Goal: Task Accomplishment & Management: Use online tool/utility

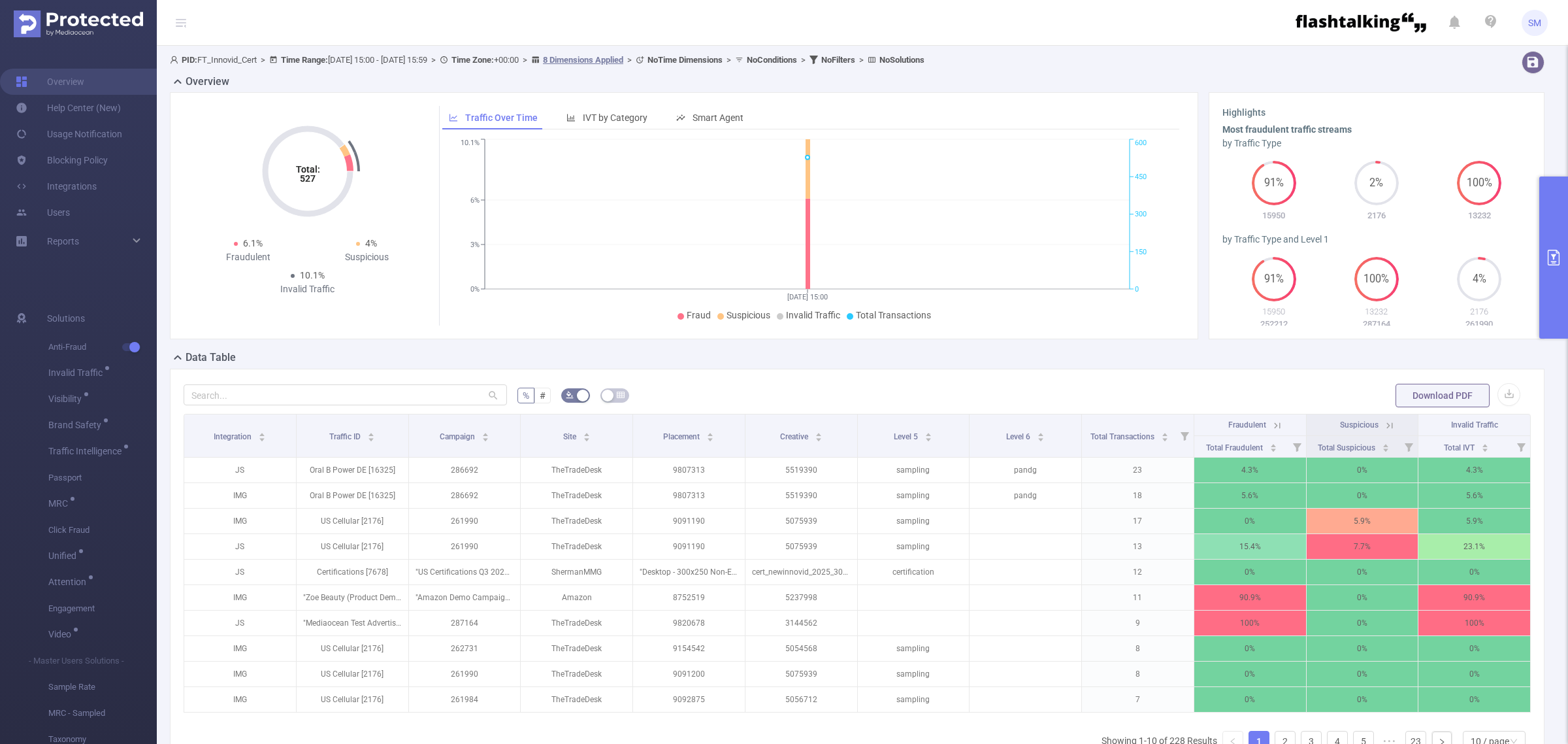
click at [1553, 257] on icon "primary" at bounding box center [1554, 257] width 12 height 16
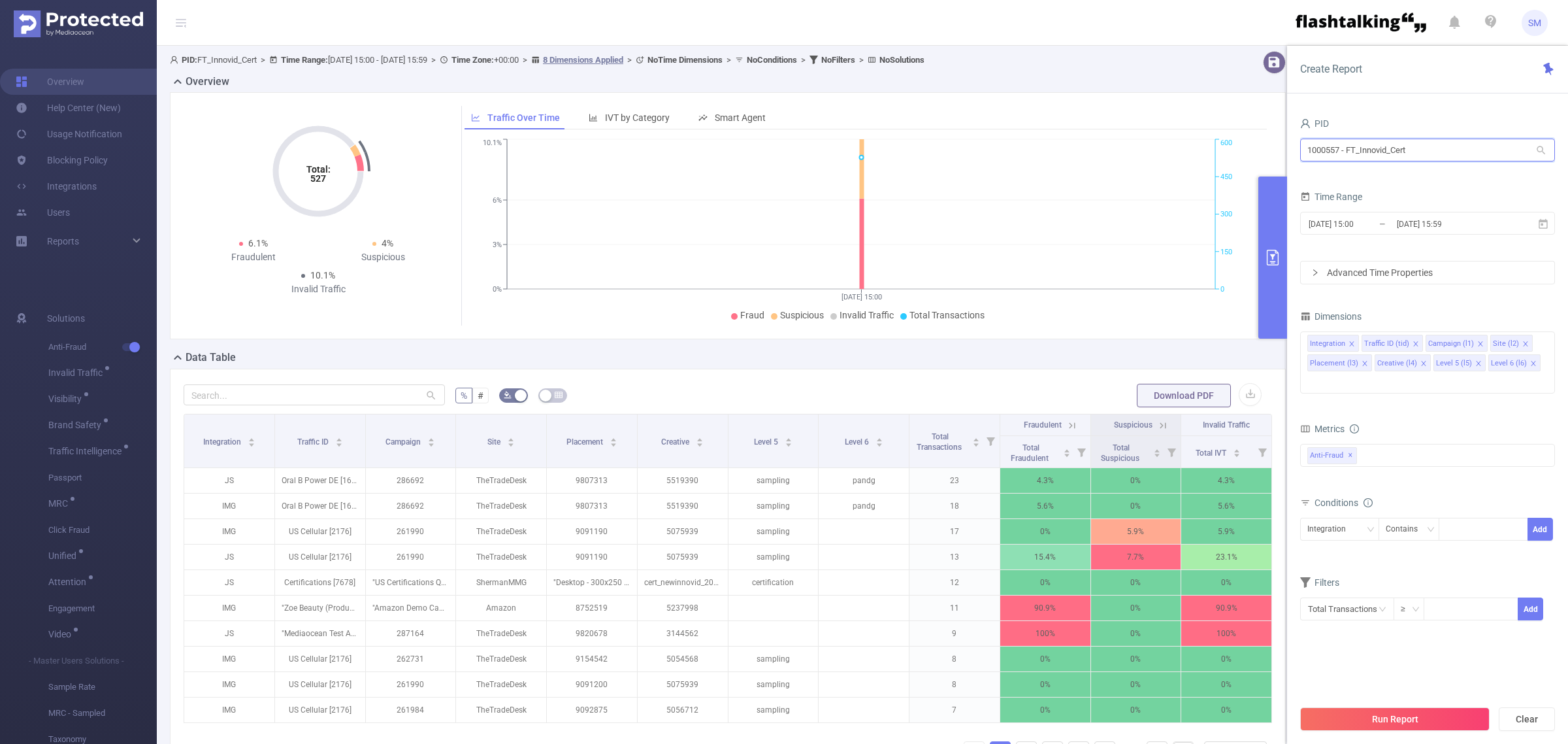
drag, startPoint x: 1429, startPoint y: 147, endPoint x: 1072, endPoint y: 138, distance: 357.1
click at [1072, 138] on section "PID: FT_Innovid_Cert > Time Range: [DATE] 15:00 - [DATE] 15:59 > Time Zone: +00…" at bounding box center [862, 448] width 1411 height 806
type input "fanduel"
click at [1429, 175] on li "1000933 - FT_FanDuel 265K [113K rows]" at bounding box center [1427, 178] width 255 height 21
click at [1445, 223] on input "[DATE] 15:59" at bounding box center [1448, 223] width 106 height 17
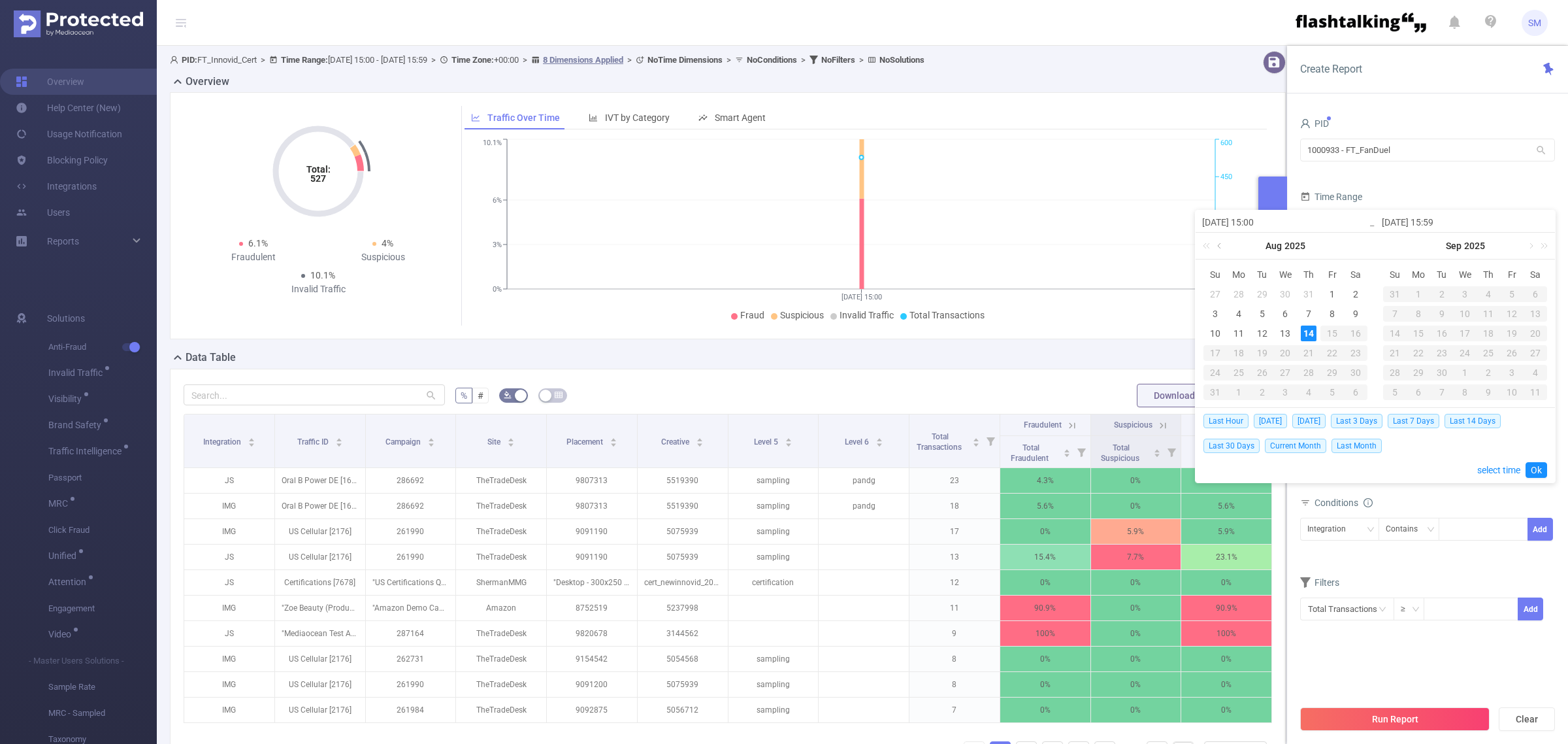
click at [1221, 247] on link at bounding box center [1221, 245] width 12 height 26
click at [1261, 348] on div "22" at bounding box center [1262, 353] width 16 height 16
click at [1351, 245] on link at bounding box center [1351, 245] width 12 height 26
click at [1306, 331] on div "14" at bounding box center [1309, 333] width 16 height 16
type input "[DATE] 15:00"
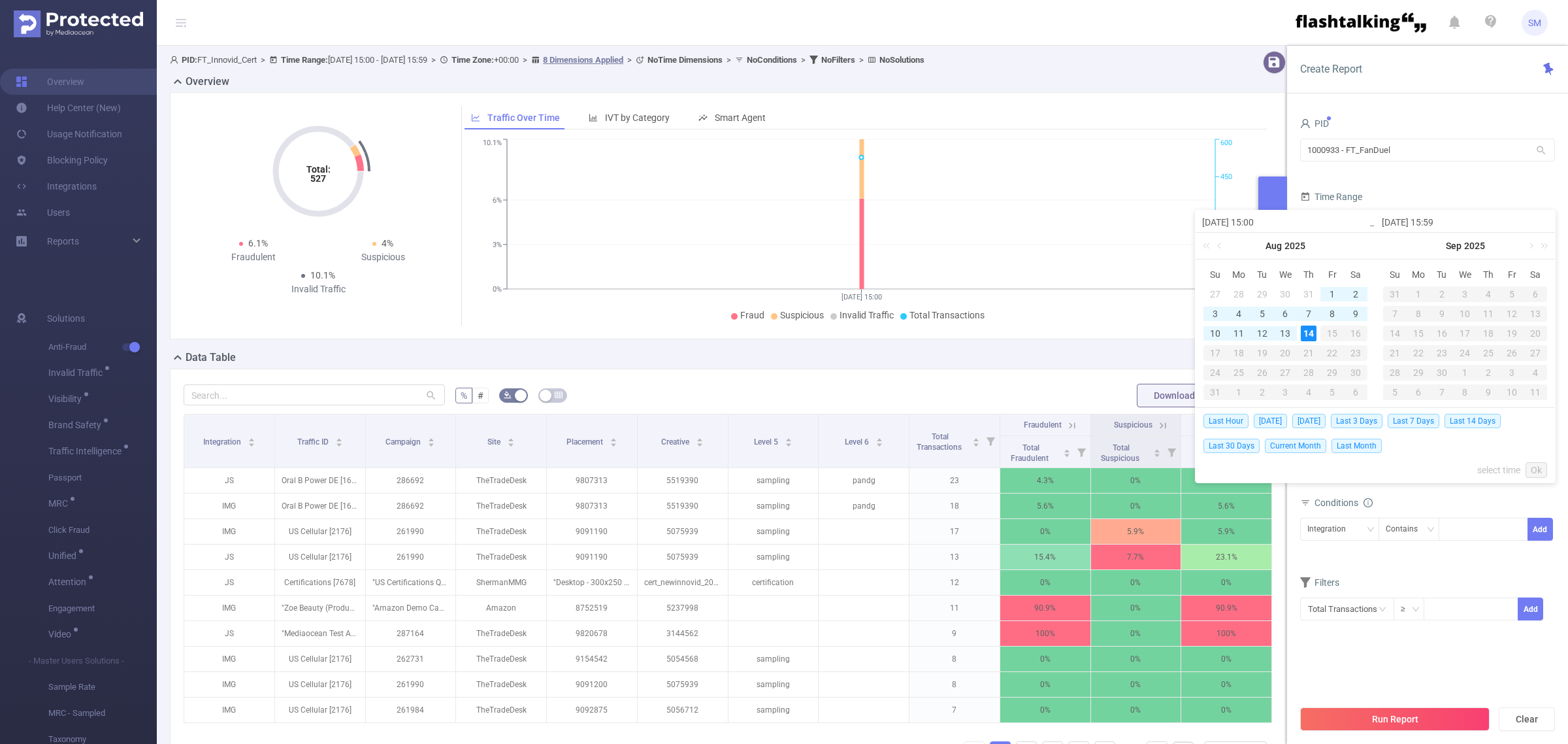
type input "[DATE] 15:00"
click at [1536, 472] on link "Ok" at bounding box center [1536, 469] width 22 height 16
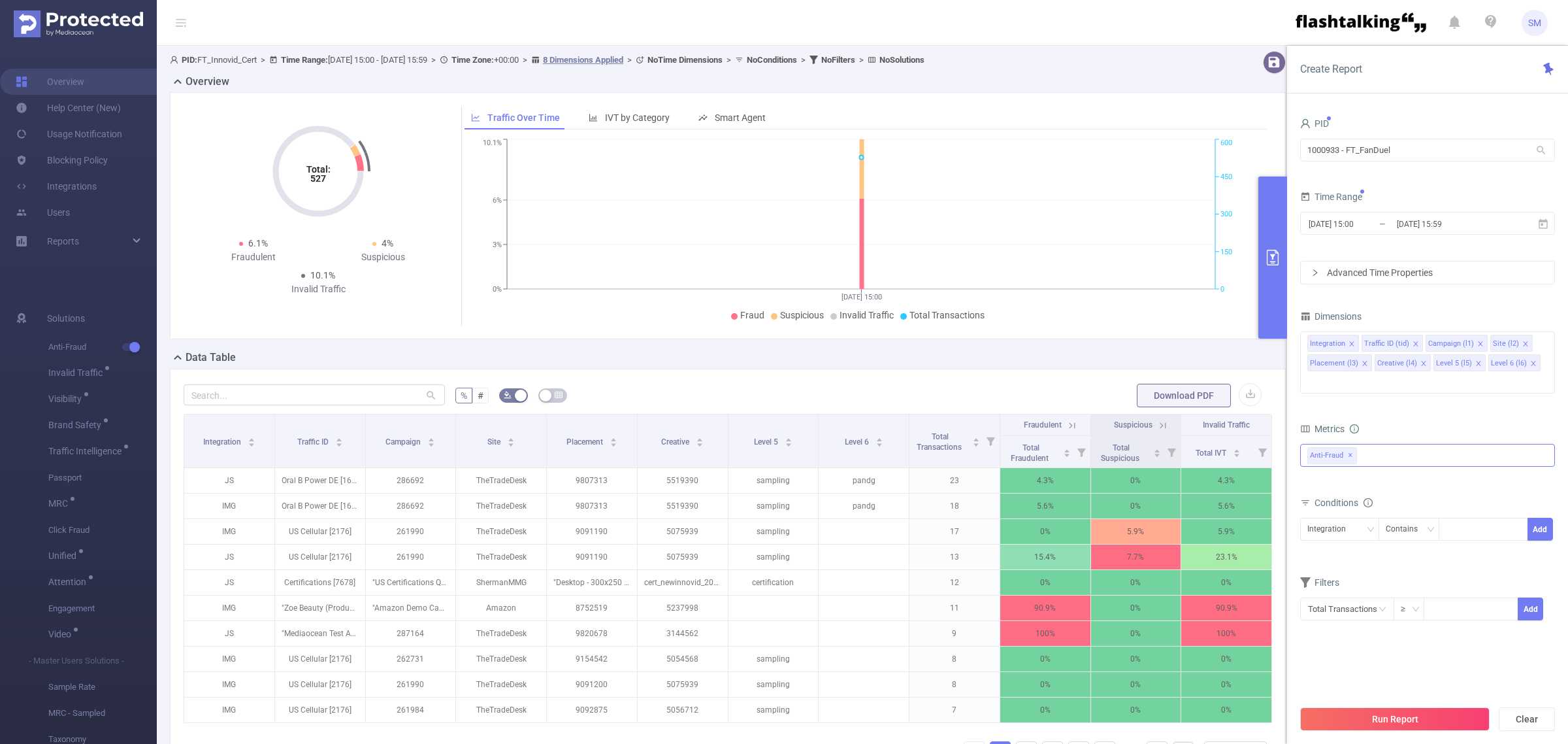
click at [1348, 448] on span "✕" at bounding box center [1350, 455] width 5 height 16
click at [1347, 444] on div at bounding box center [1427, 454] width 255 height 21
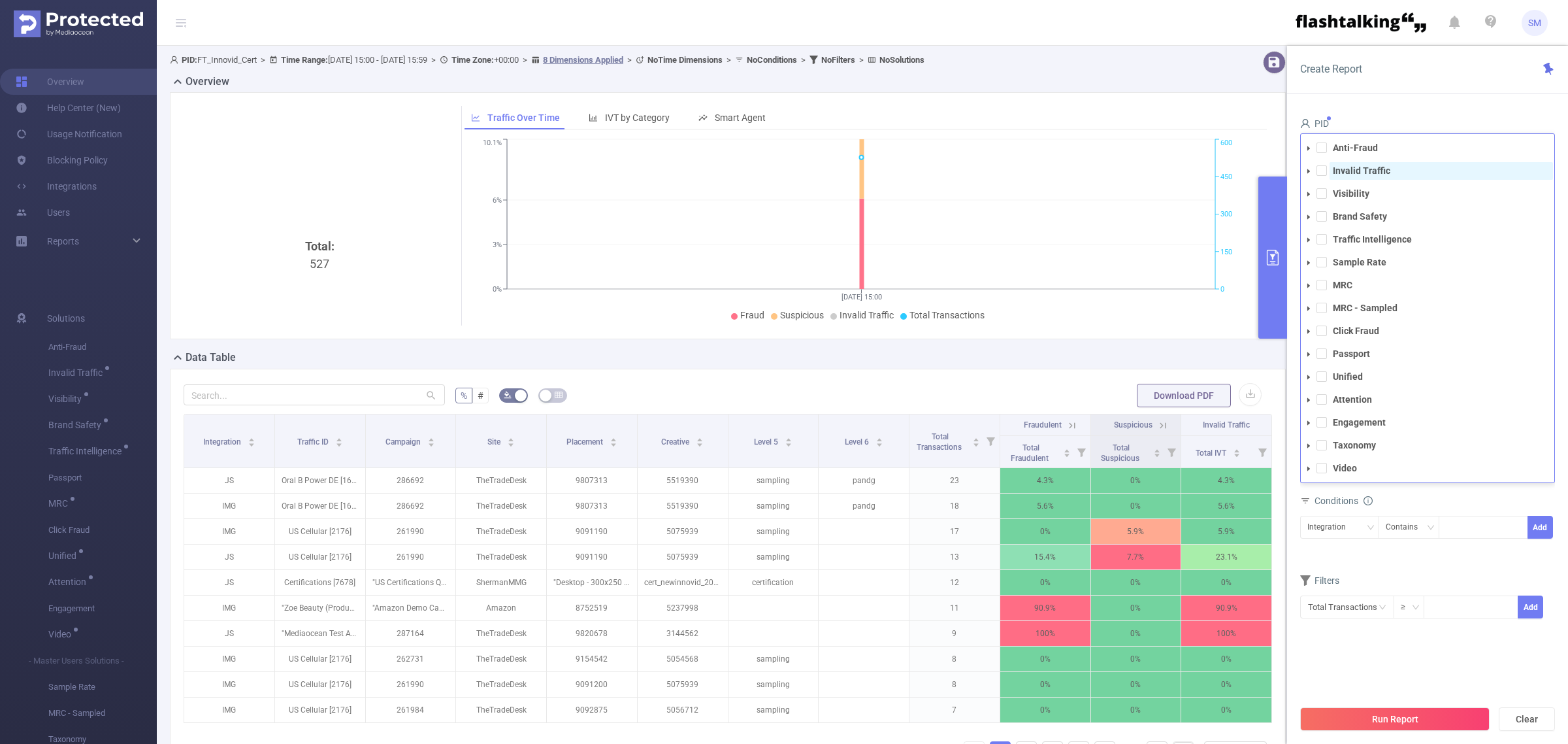
click at [1345, 166] on strong "Invalid Traffic" at bounding box center [1361, 171] width 57 height 11
click at [1366, 92] on div "Create Report" at bounding box center [1427, 69] width 281 height 47
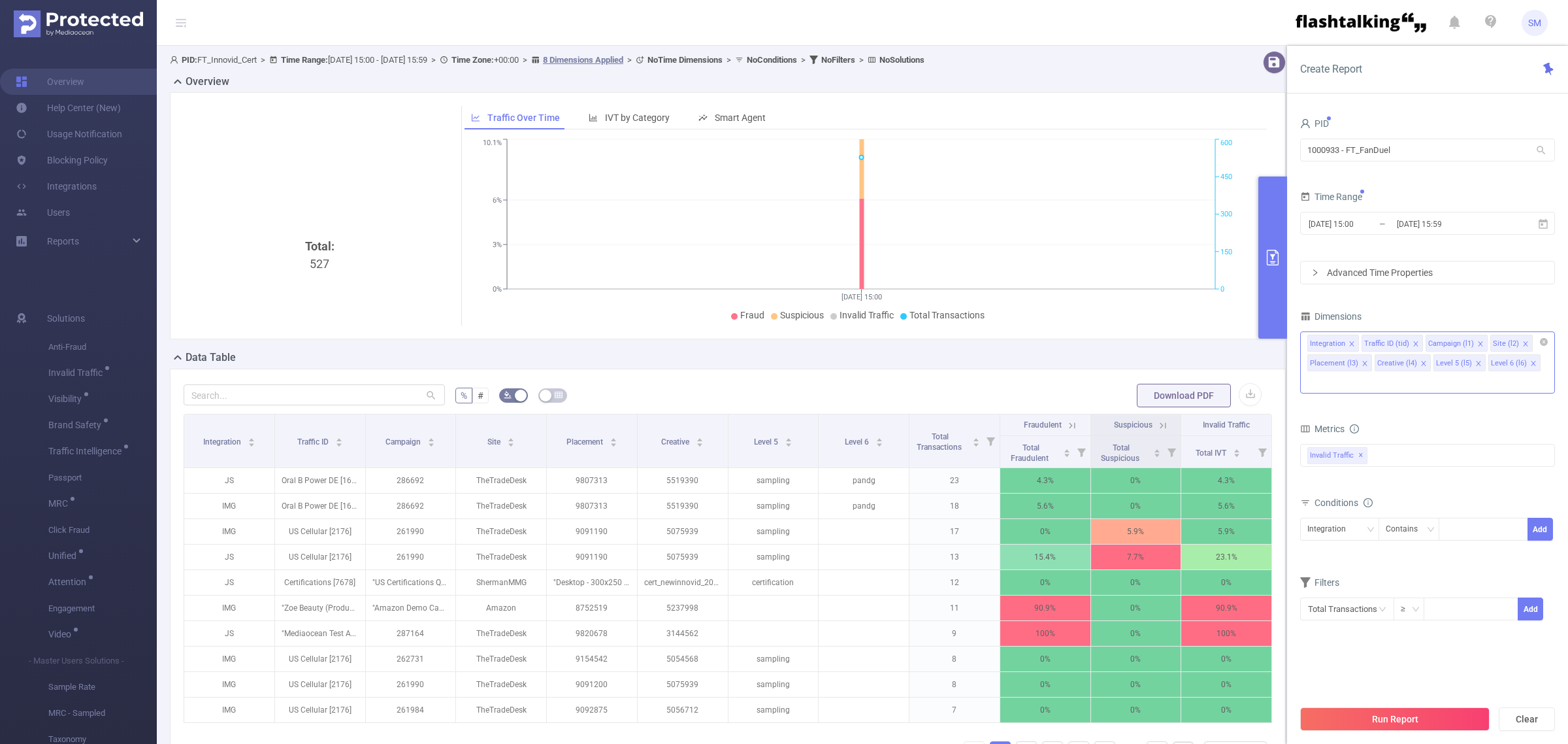
click at [1530, 361] on icon "icon: close" at bounding box center [1533, 363] width 7 height 7
click at [1475, 364] on icon "icon: close" at bounding box center [1478, 363] width 7 height 7
click at [1474, 364] on div "Integration Traffic ID (tid) Campaign (l1) Site (l2) Placement (l3) Creative (l…" at bounding box center [1427, 352] width 255 height 42
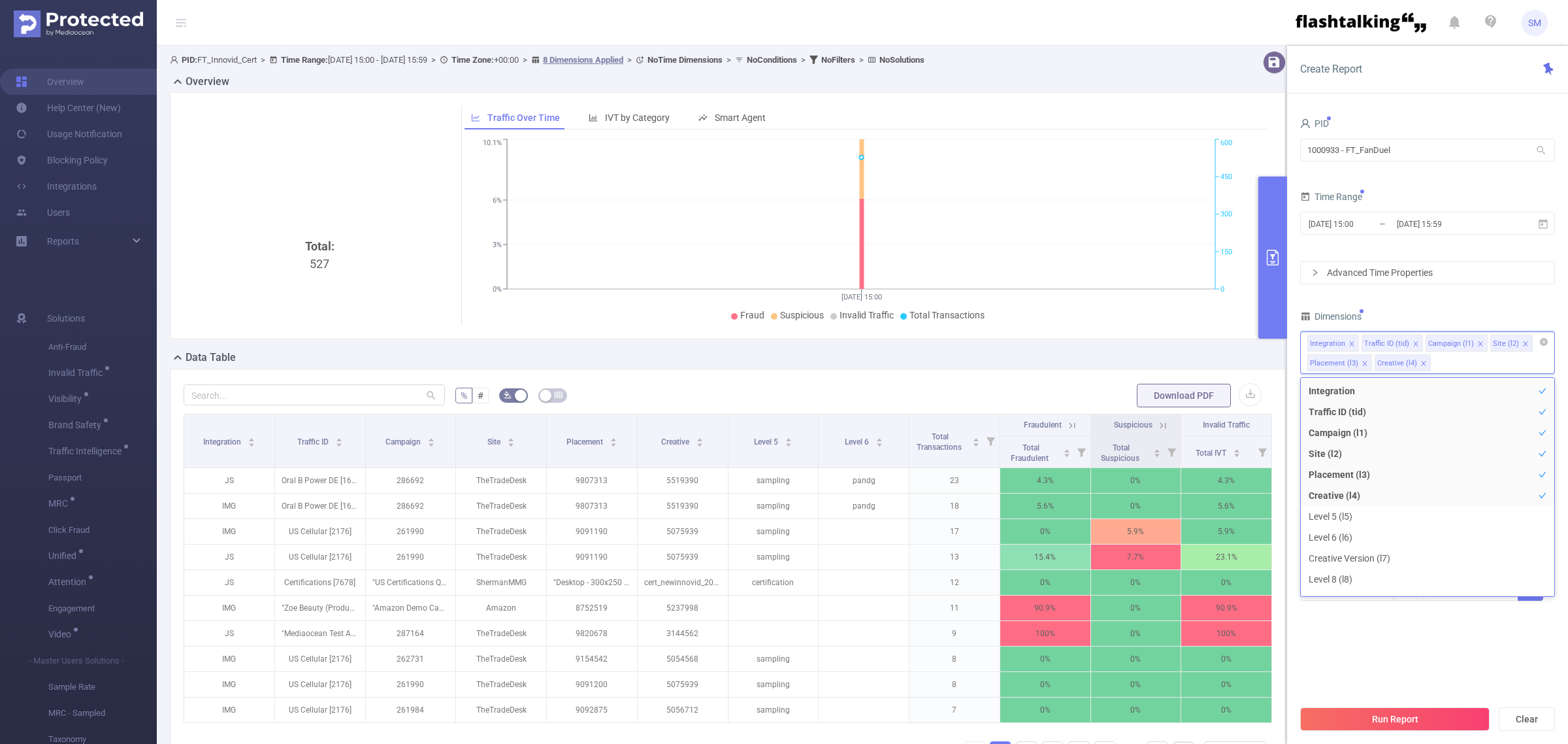
click at [1410, 660] on section "PID 1000933 - FT_FanDuel 1000933 - FT_FanDuel Time Range [DATE] 15:00 _ [DATE] …" at bounding box center [1427, 406] width 255 height 584
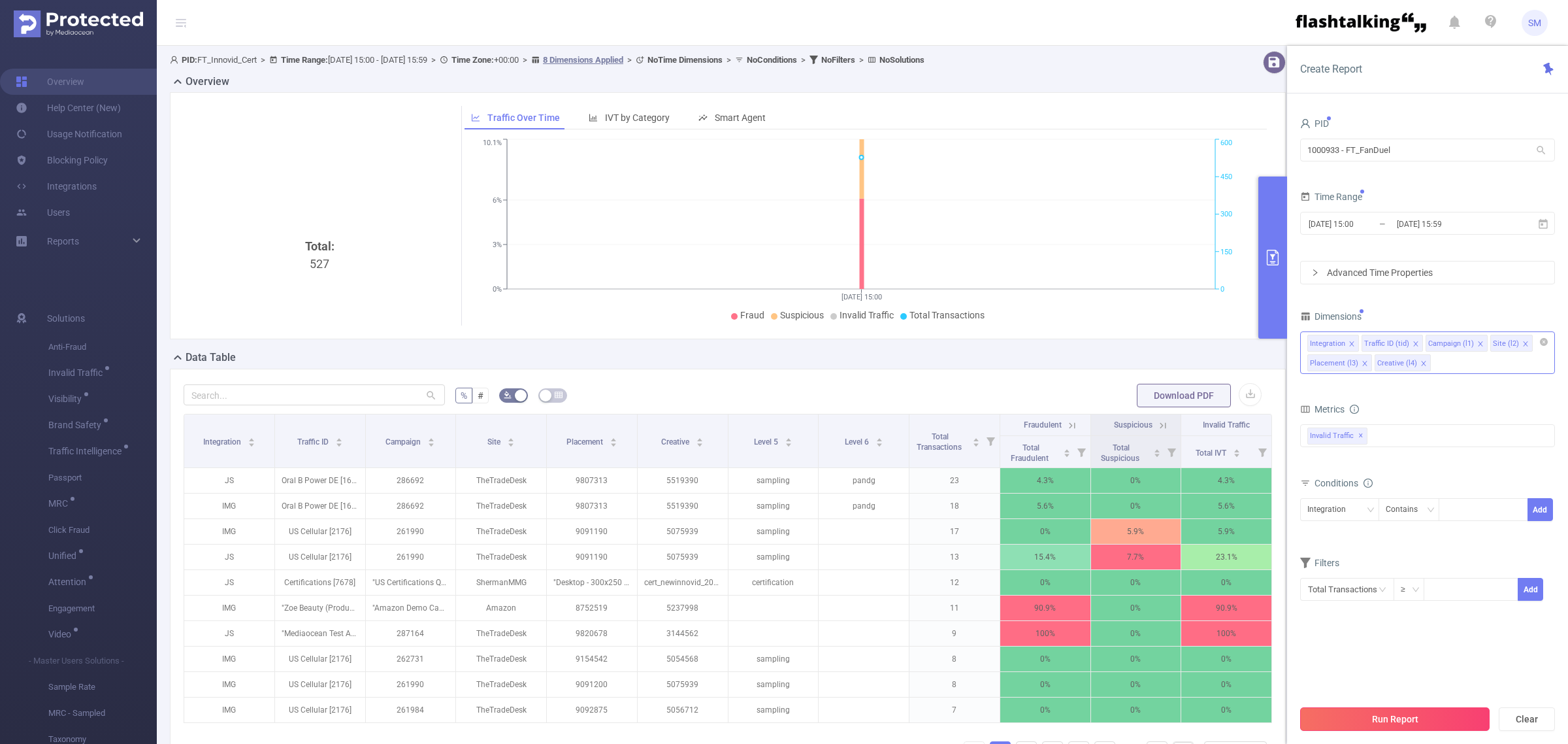
click at [1412, 726] on button "Run Report" at bounding box center [1395, 718] width 190 height 23
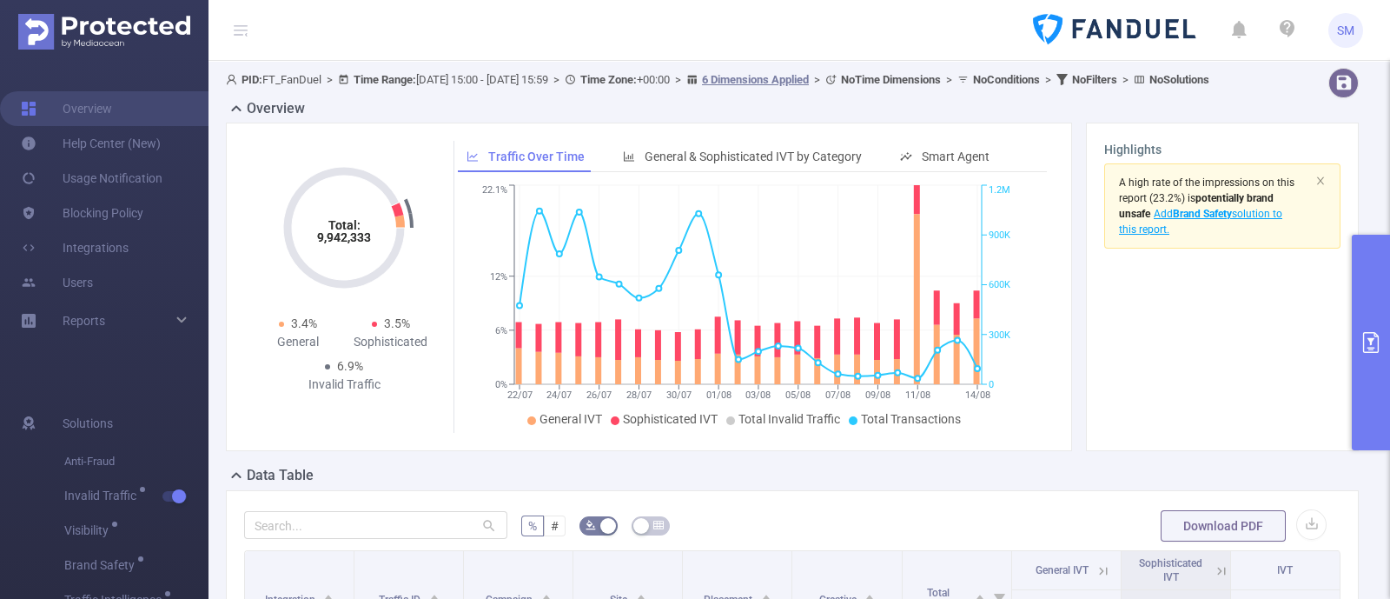
click at [1248, 393] on section "A high rate of the impressions on this report (23.2%) is potentially brand unsa…" at bounding box center [1222, 297] width 236 height 269
click at [1380, 293] on button "primary" at bounding box center [1371, 342] width 38 height 215
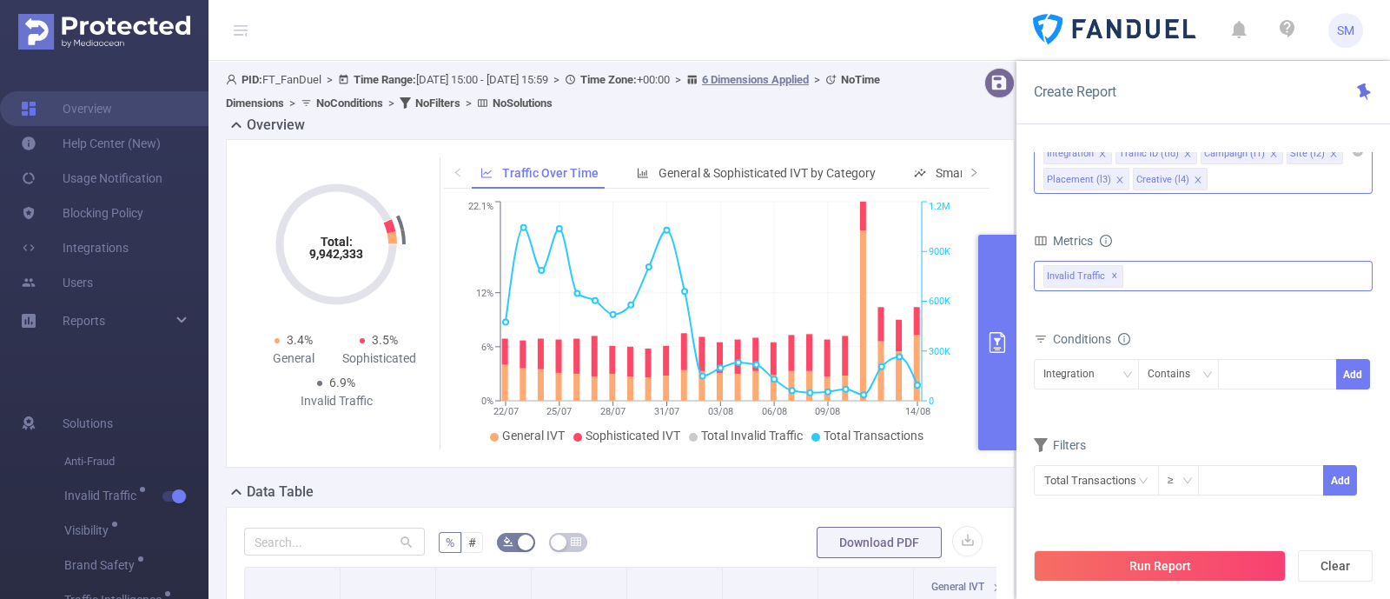
click at [1119, 280] on span "Invalid Traffic ✕" at bounding box center [1083, 276] width 80 height 23
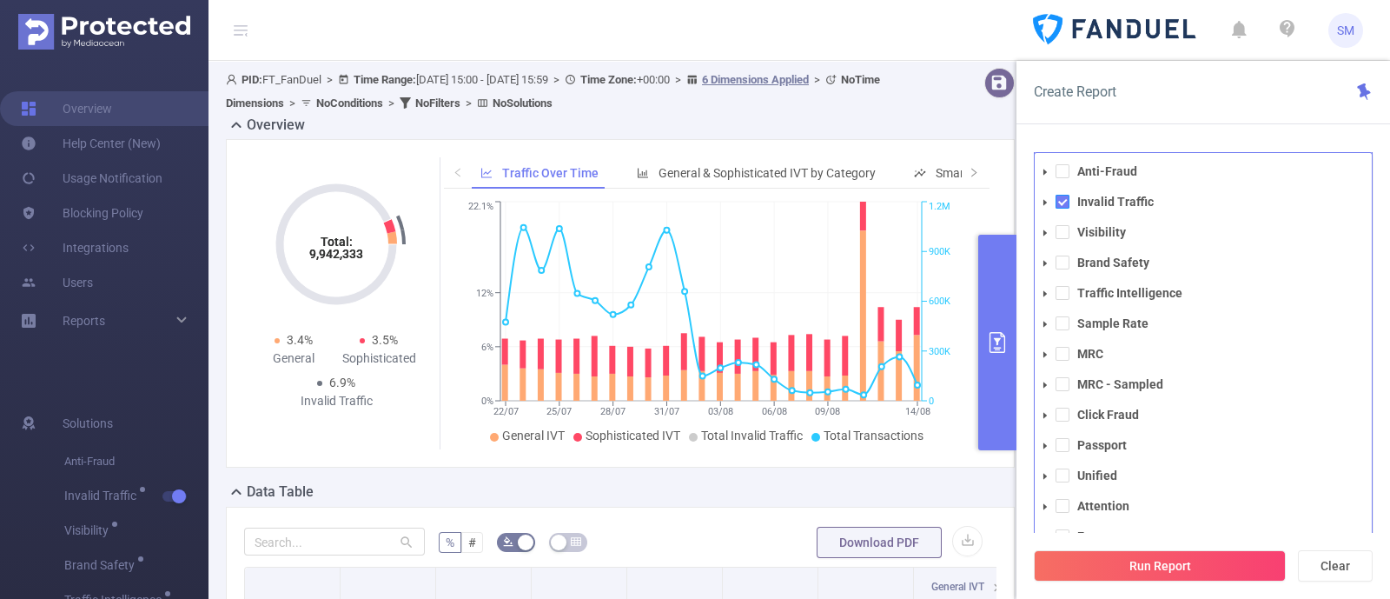
click at [1060, 196] on span at bounding box center [1062, 202] width 14 height 14
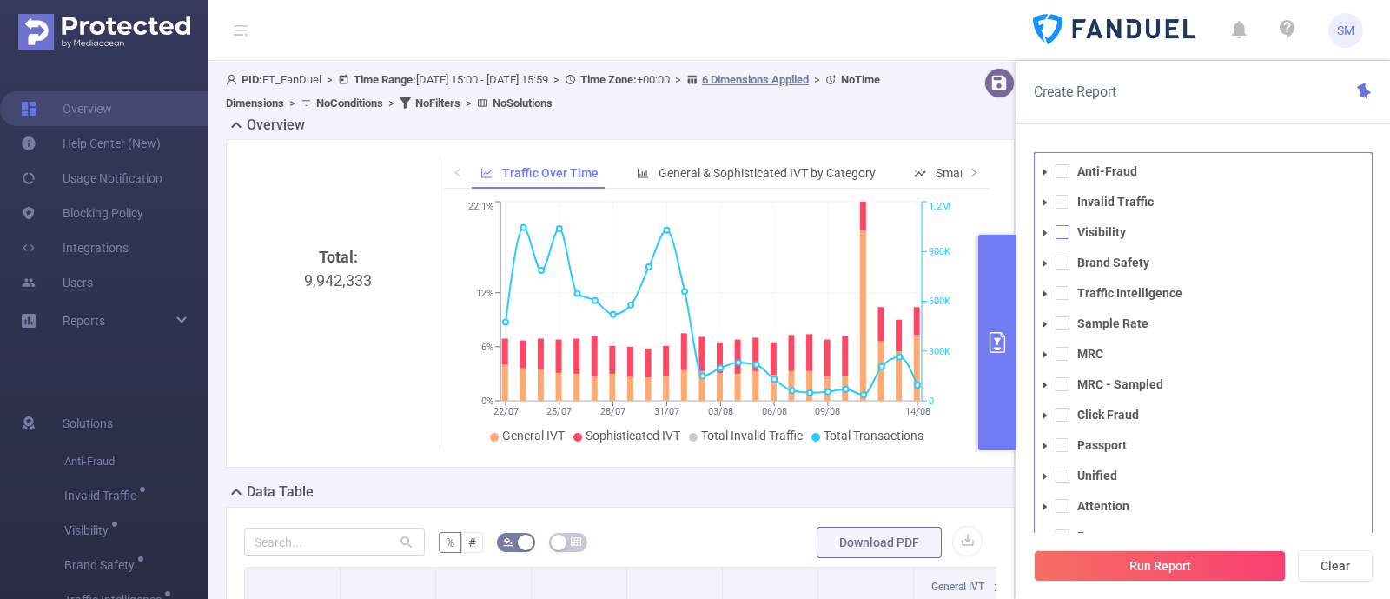
click at [1063, 232] on span at bounding box center [1062, 232] width 14 height 14
click at [1062, 264] on span at bounding box center [1062, 262] width 14 height 14
click at [1188, 566] on button "Run Report" at bounding box center [1160, 565] width 252 height 31
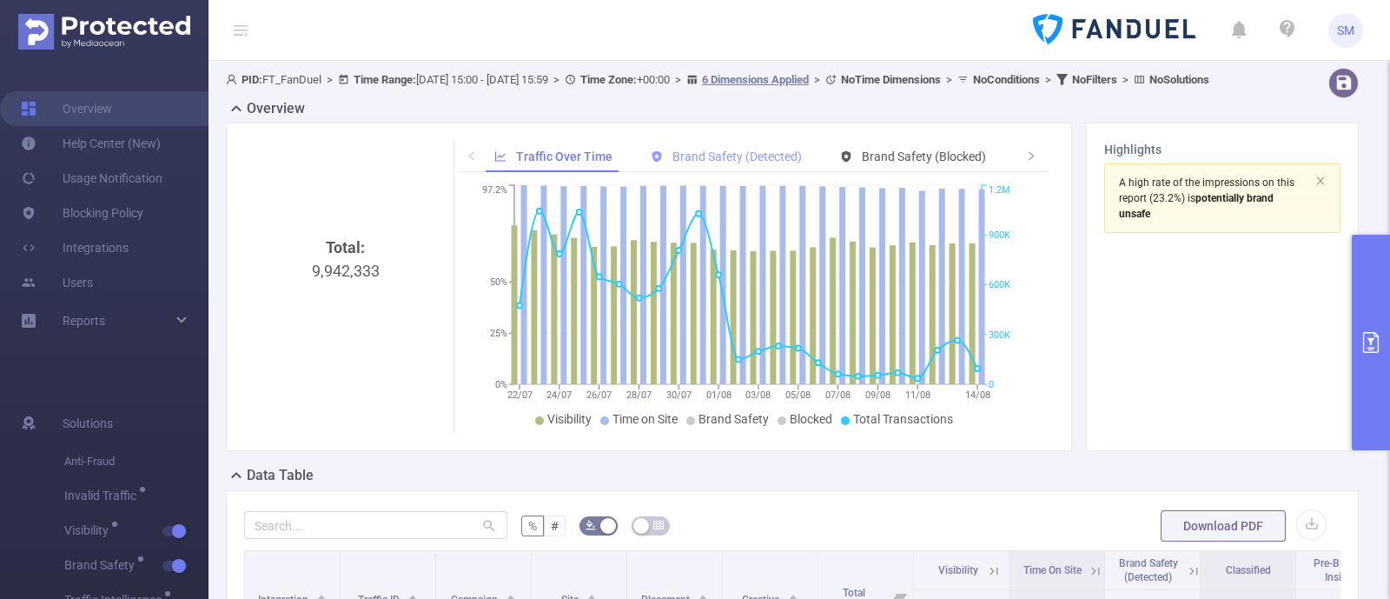
click at [734, 163] on span "Brand Safety (Detected)" at bounding box center [736, 156] width 129 height 14
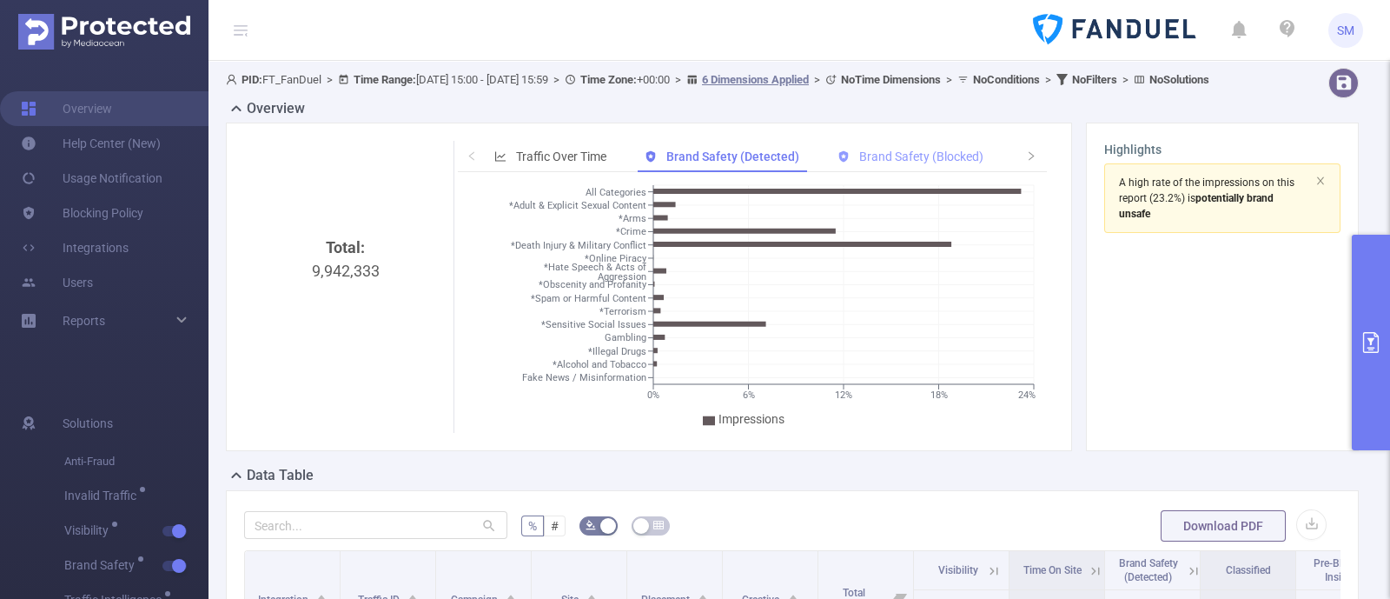
click at [892, 163] on span "Brand Safety (Blocked)" at bounding box center [921, 156] width 124 height 14
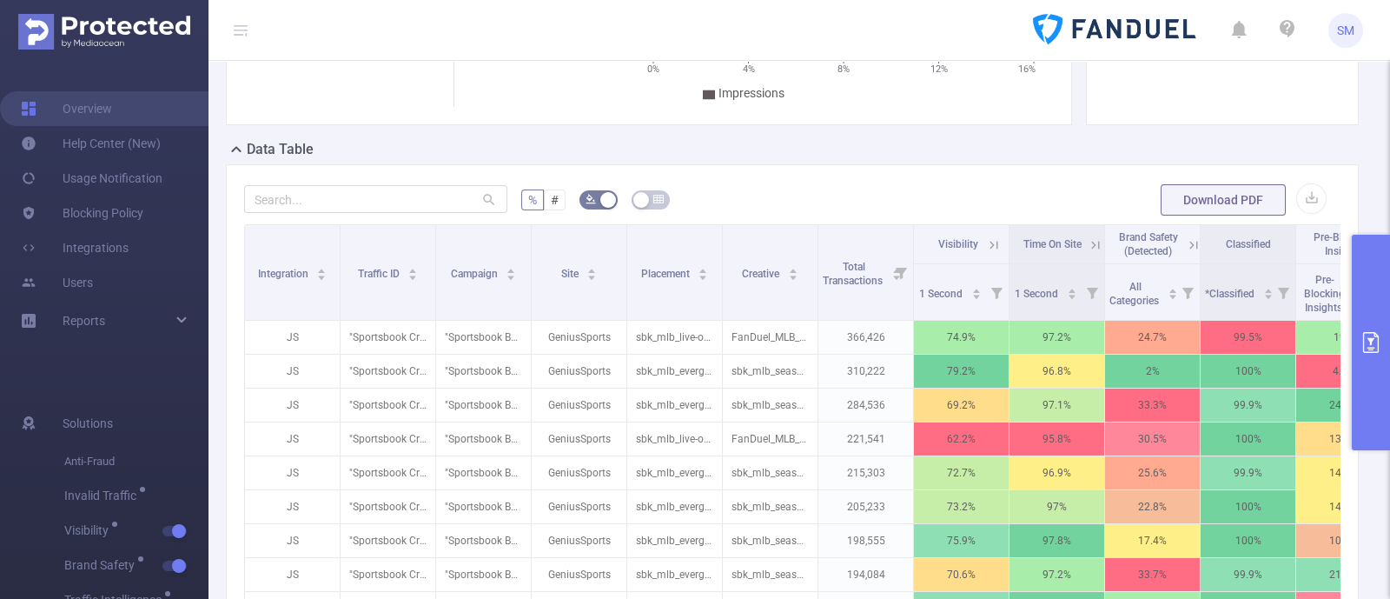
scroll to position [433, 0]
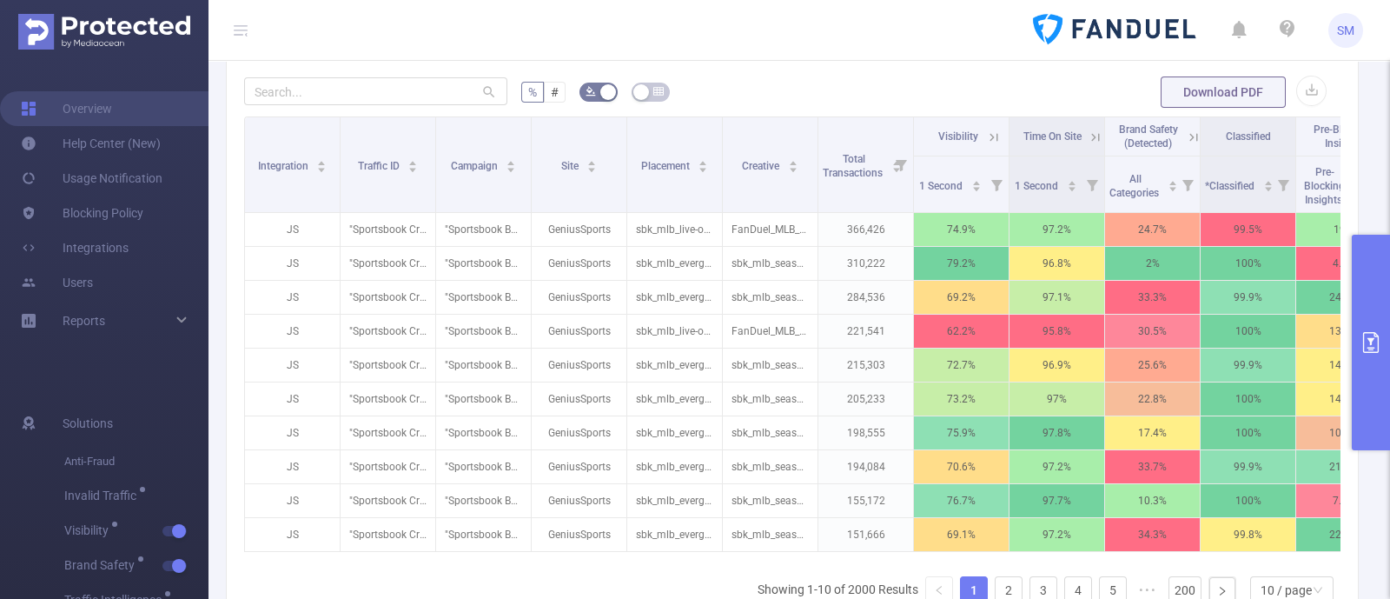
click at [1370, 350] on icon "primary" at bounding box center [1370, 342] width 21 height 21
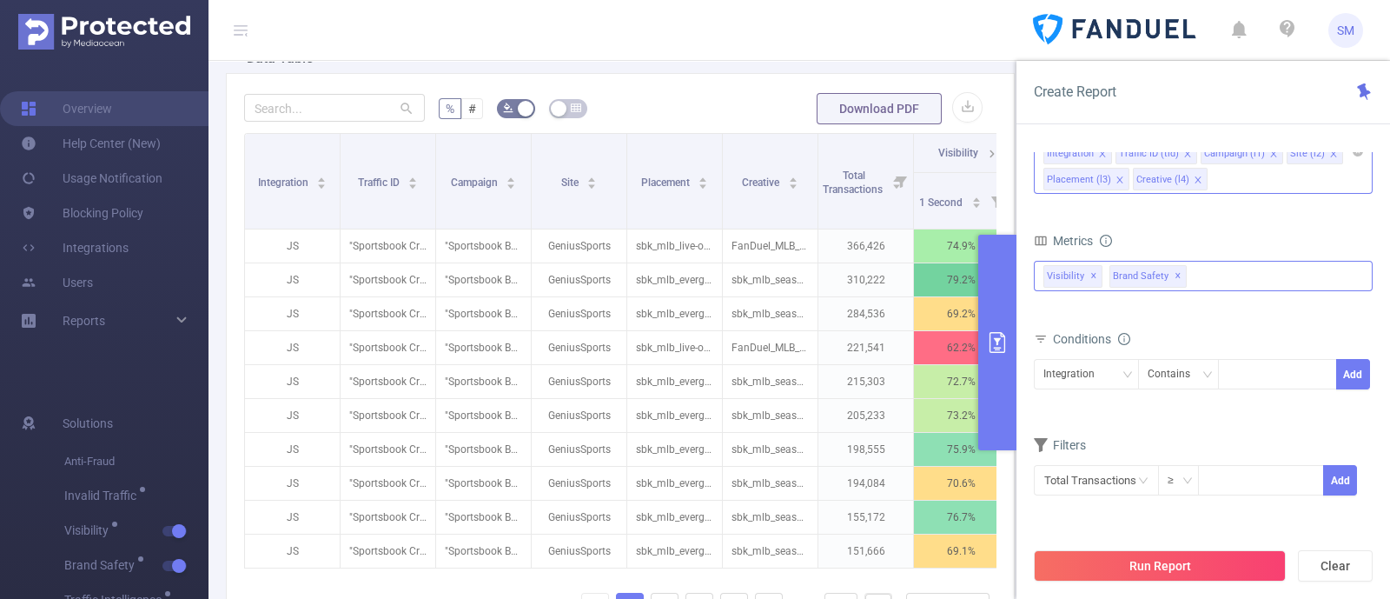
click at [1174, 270] on span "✕" at bounding box center [1177, 276] width 7 height 21
click at [1184, 247] on div "Metrics" at bounding box center [1203, 242] width 339 height 29
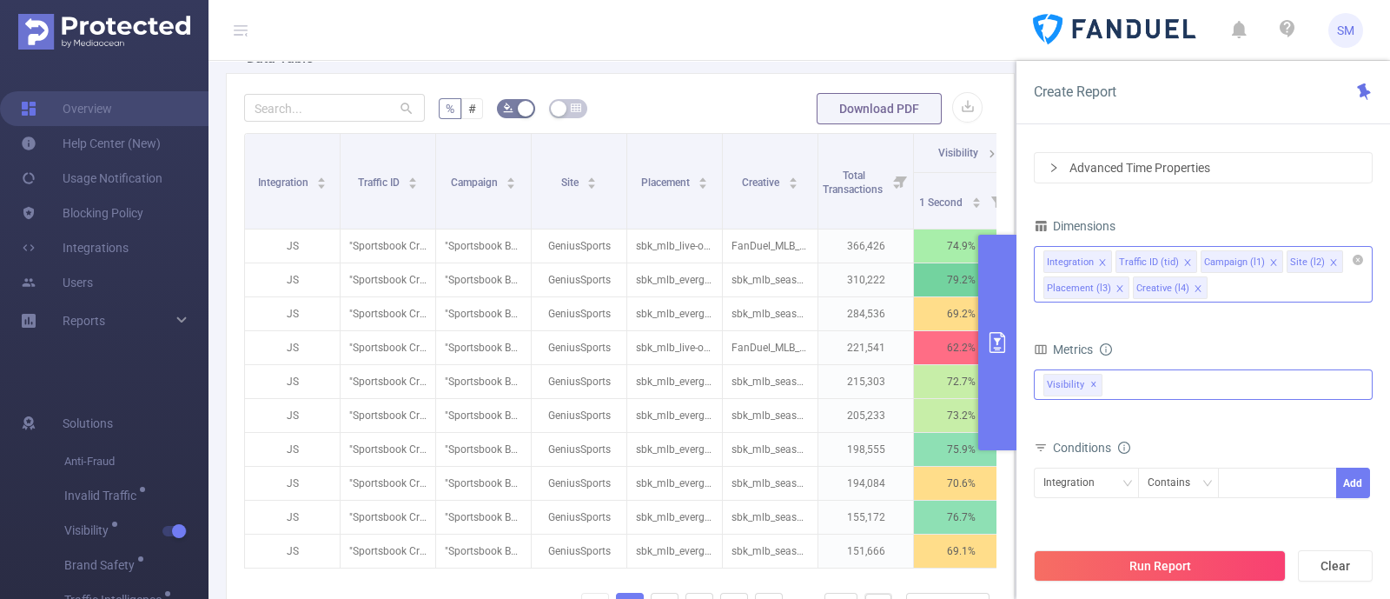
click at [1194, 284] on icon "icon: close" at bounding box center [1198, 288] width 9 height 9
click at [1116, 288] on icon "icon: close" at bounding box center [1119, 288] width 9 height 9
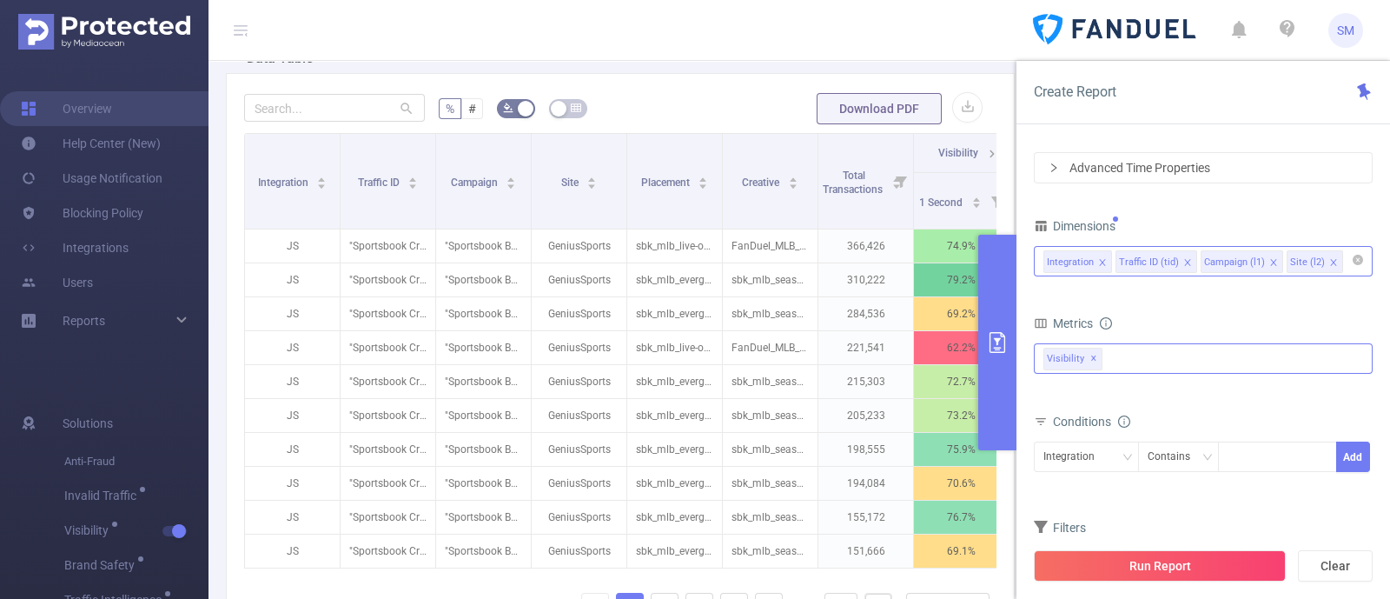
click at [1102, 260] on icon "icon: close" at bounding box center [1102, 262] width 6 height 6
click at [1199, 260] on icon "icon: close" at bounding box center [1201, 262] width 6 height 6
click at [1174, 263] on icon "icon: close" at bounding box center [1175, 262] width 9 height 9
click at [1181, 285] on div "Dimensions Traffic ID (tid)" at bounding box center [1203, 252] width 339 height 76
click at [1230, 554] on button "Run Report" at bounding box center [1160, 565] width 252 height 31
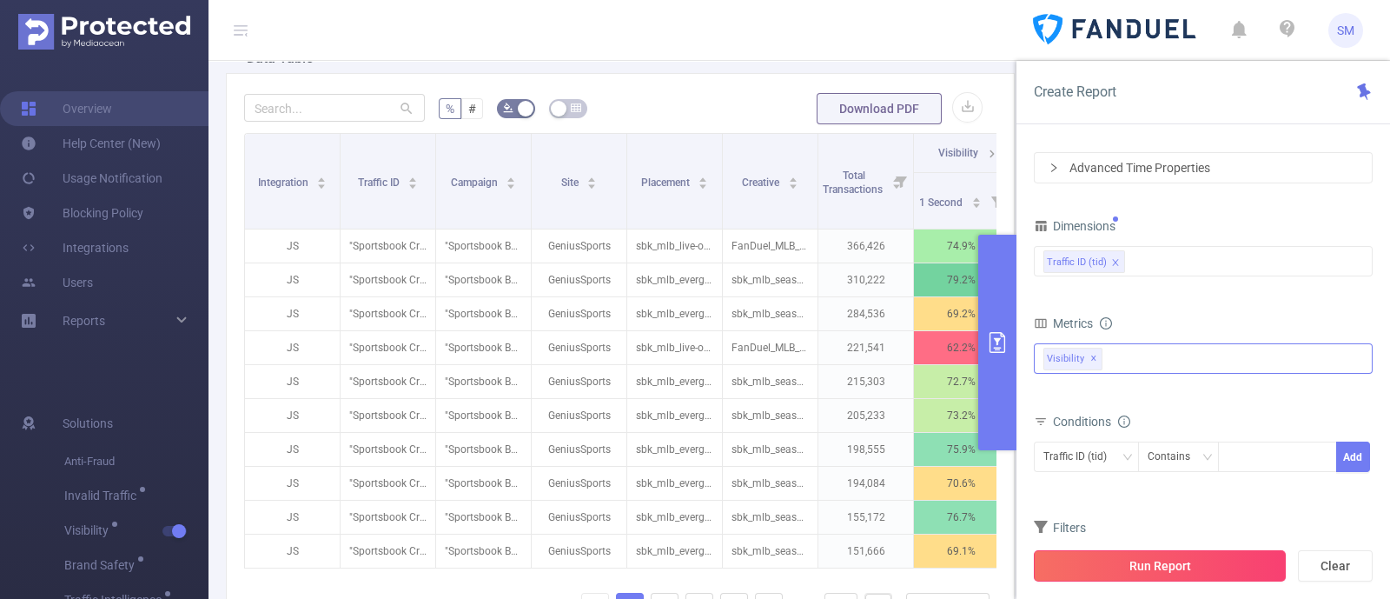
scroll to position [275, 0]
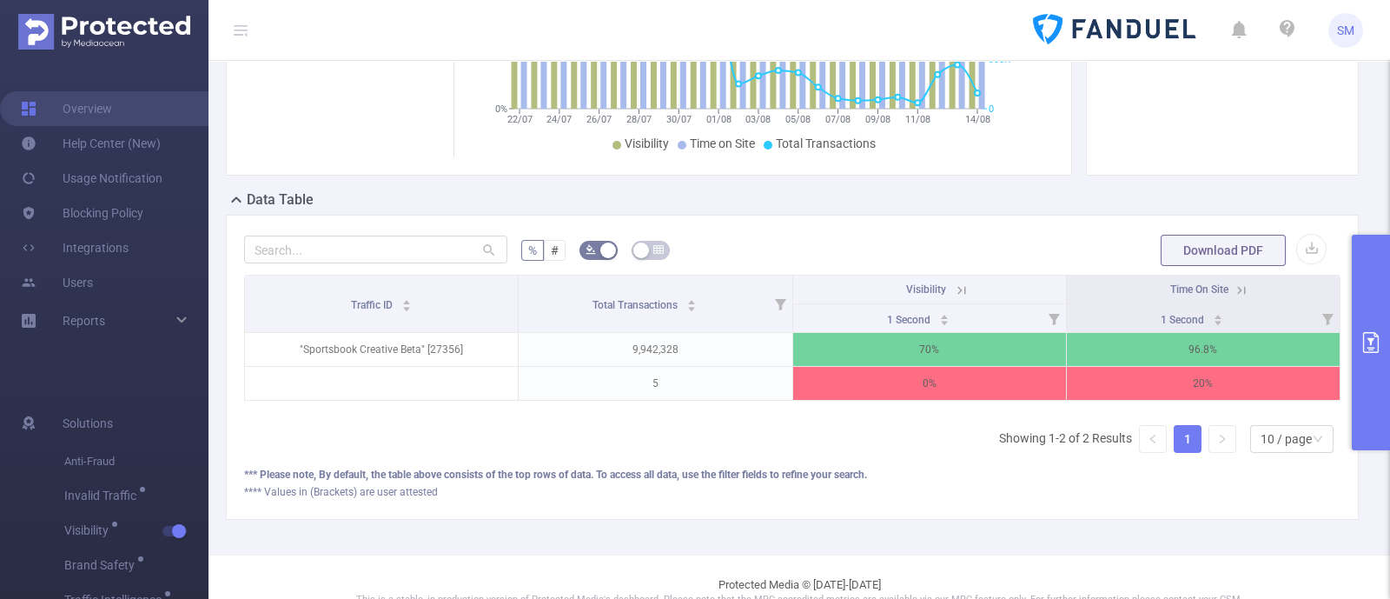
click at [1381, 323] on button "primary" at bounding box center [1371, 342] width 38 height 215
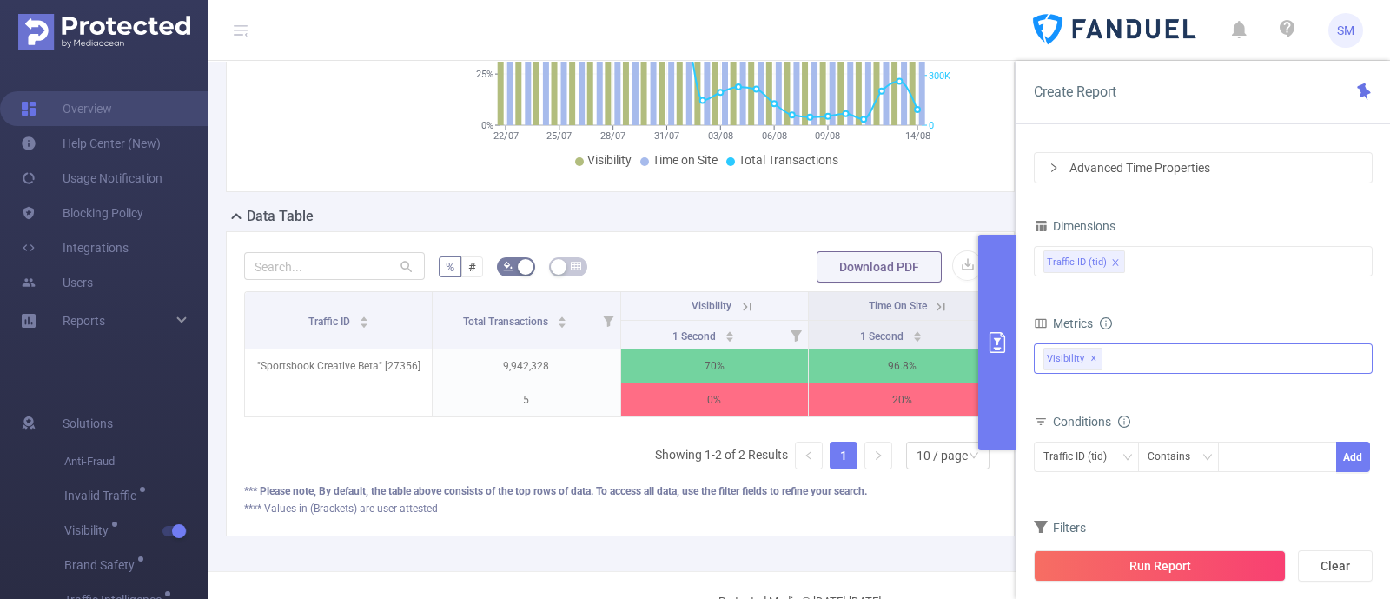
click at [1090, 354] on span "✕" at bounding box center [1093, 358] width 7 height 21
click at [1119, 354] on div "Anti-Fraud Invalid Traffic Visibility Brand Safety Traffic Intelligence Sample …" at bounding box center [1203, 357] width 339 height 28
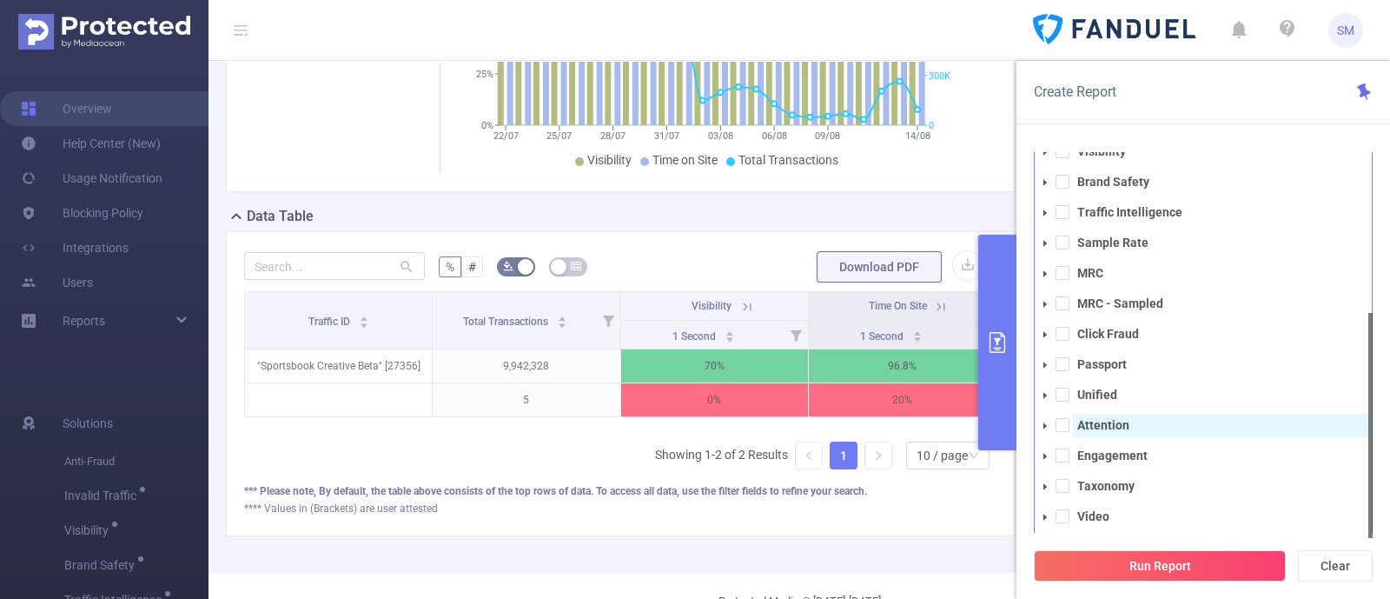
click at [1123, 427] on strong "Attention" at bounding box center [1103, 425] width 52 height 14
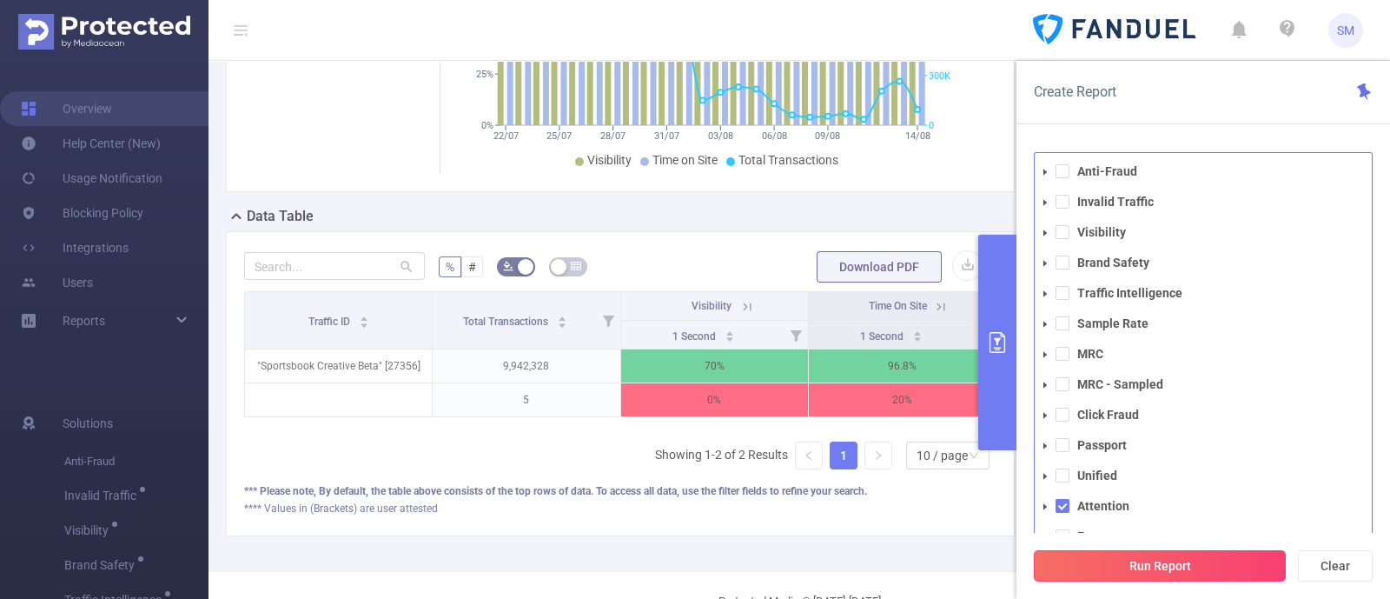
click at [1181, 568] on button "Run Report" at bounding box center [1160, 565] width 252 height 31
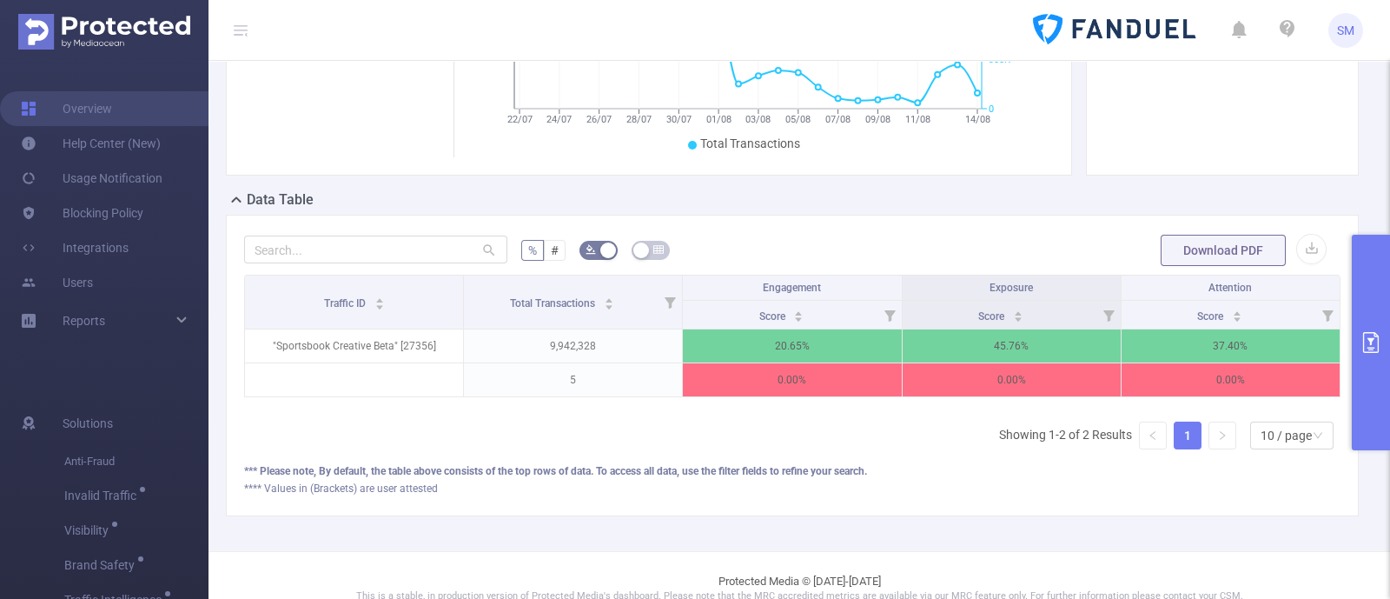
click at [1379, 329] on button "primary" at bounding box center [1371, 342] width 38 height 215
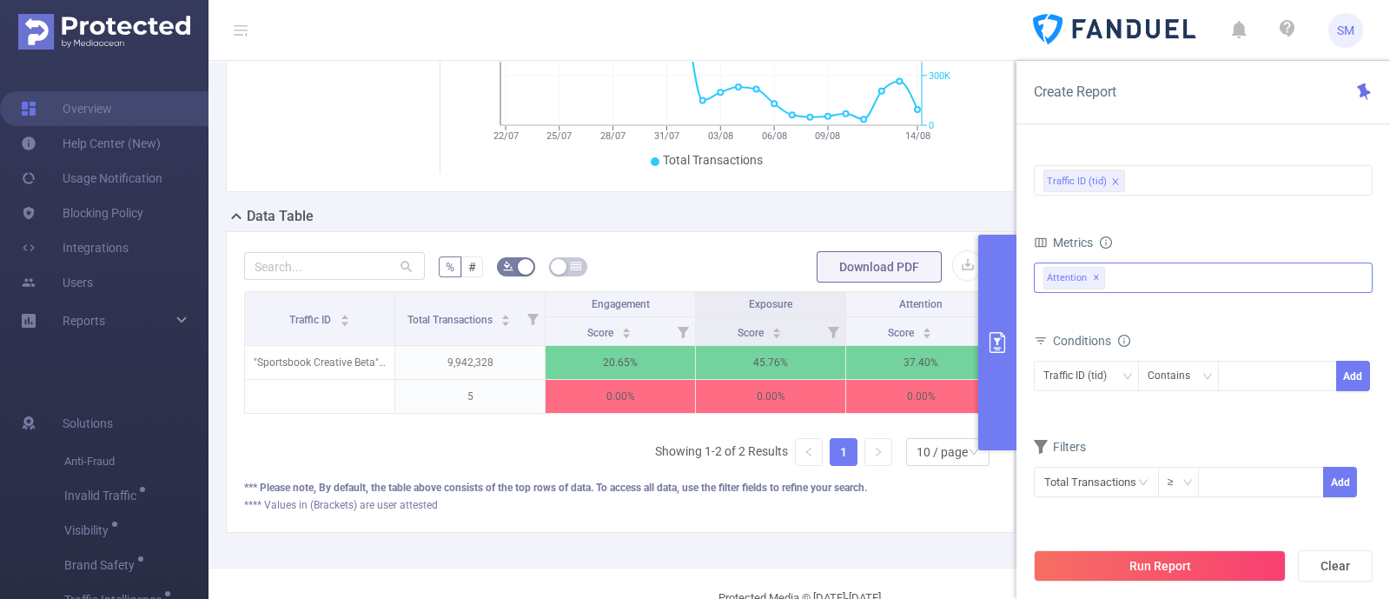
click at [1096, 278] on span "✕" at bounding box center [1096, 278] width 7 height 21
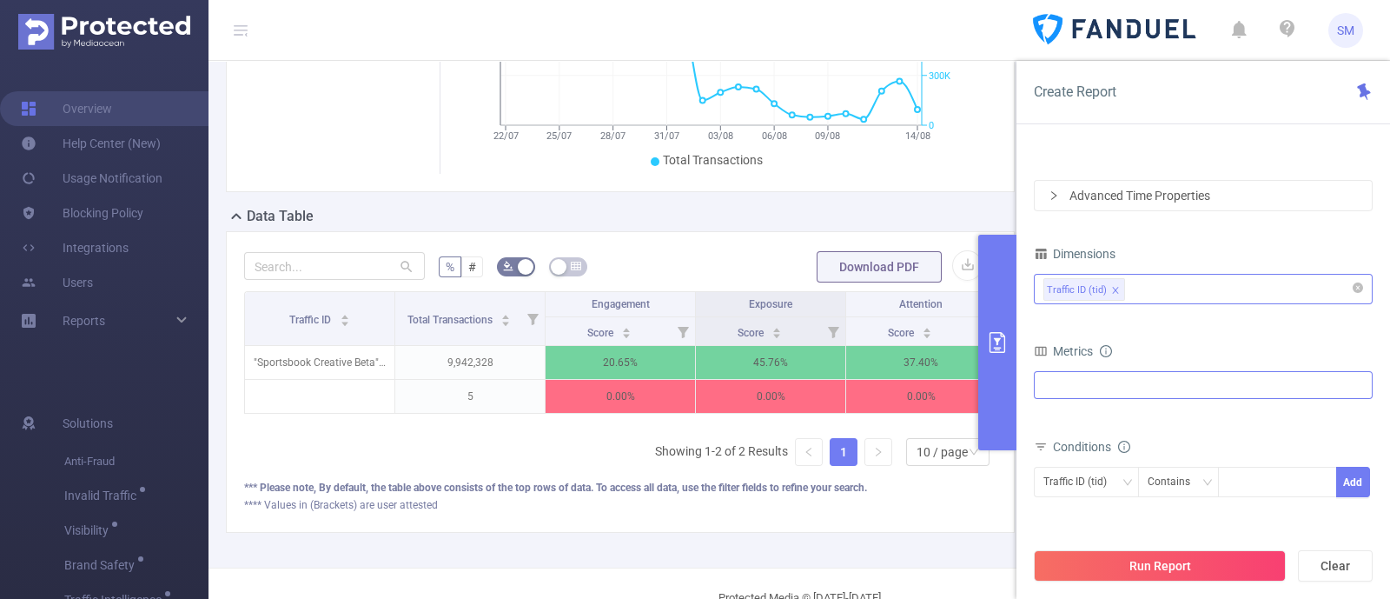
click at [1166, 293] on div "Traffic ID (tid)" at bounding box center [1203, 289] width 320 height 29
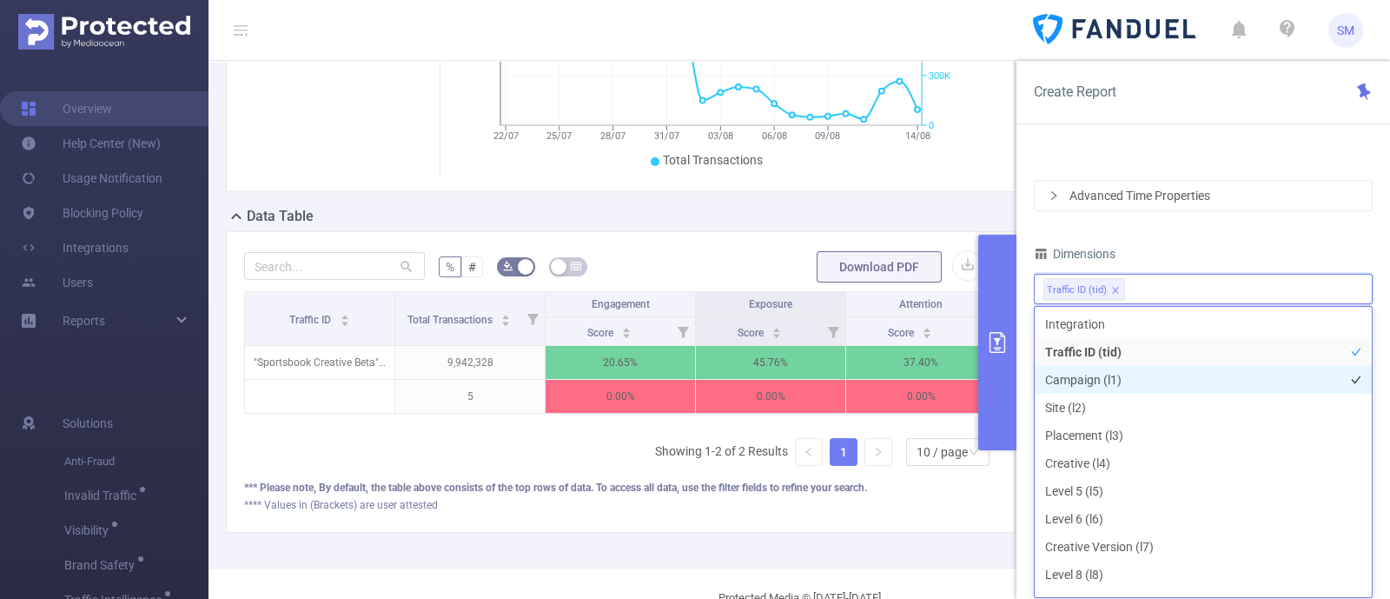
click at [1168, 384] on li "Campaign (l1)" at bounding box center [1203, 380] width 337 height 28
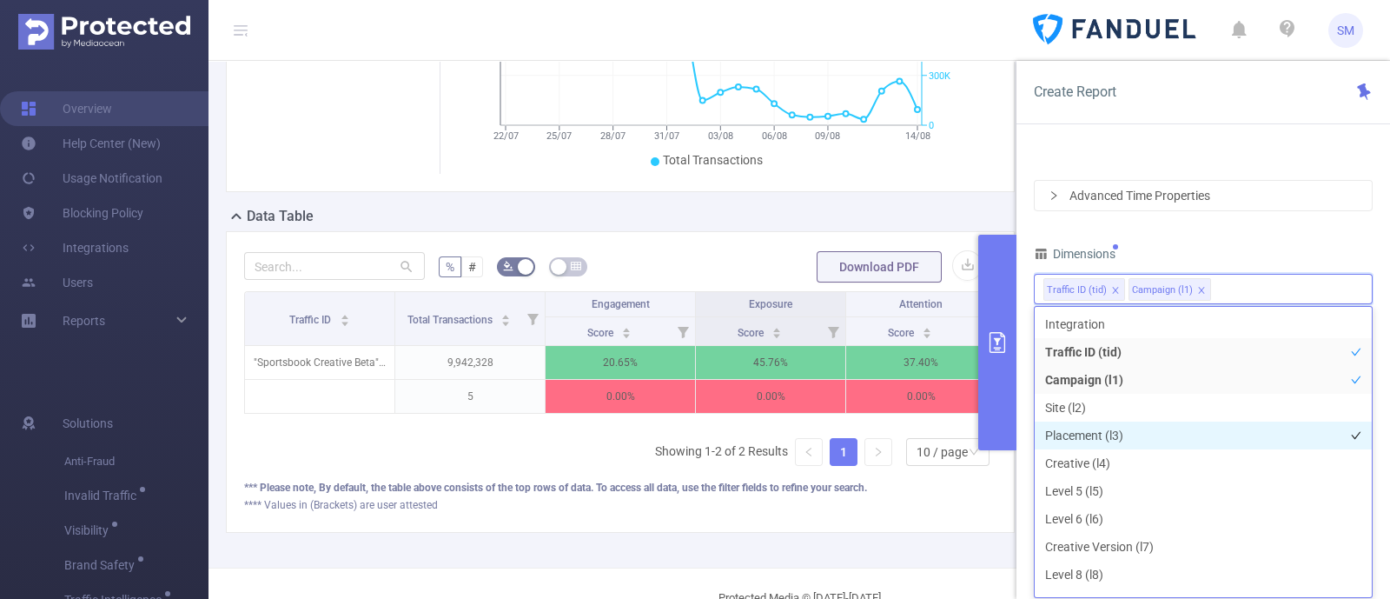
click at [1129, 422] on li "Placement (l3)" at bounding box center [1203, 435] width 337 height 28
click at [1198, 229] on div "PID 1000933 - FT_FanDuel 1000933 - FT_FanDuel Time Range [DATE] 15:00 _ [DATE] …" at bounding box center [1203, 305] width 339 height 640
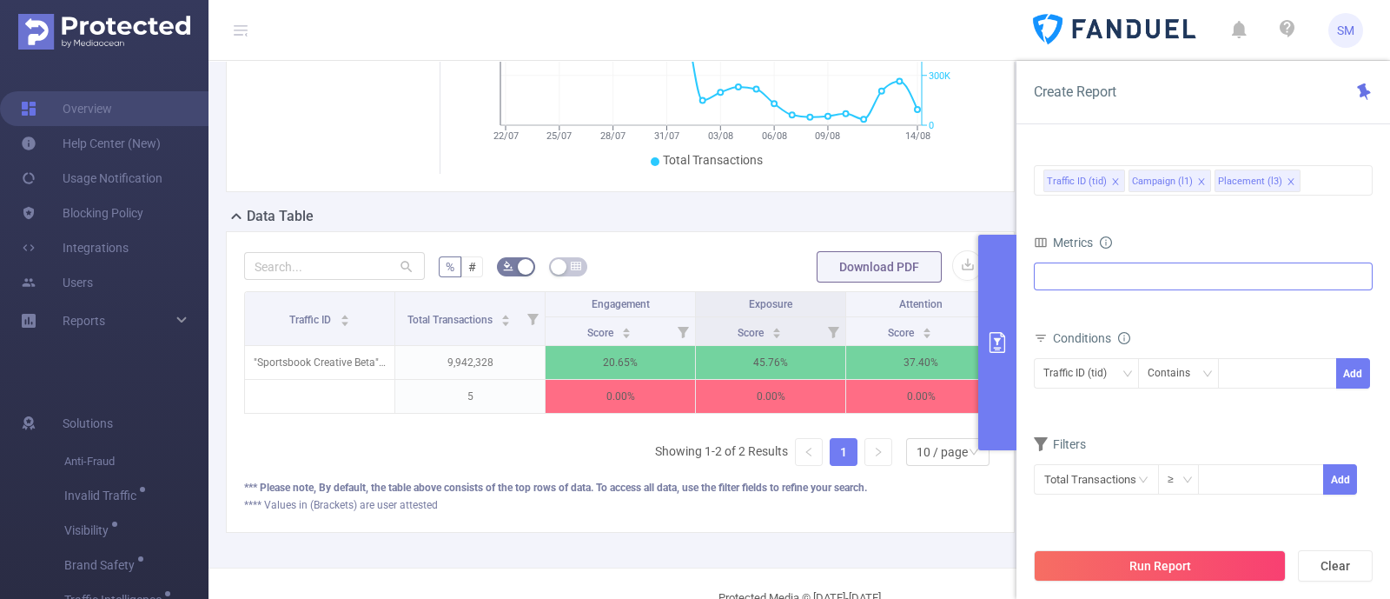
click at [1167, 281] on div "Anti-Fraud Invalid Traffic Visibility Brand Safety Traffic Intelligence Sample …" at bounding box center [1203, 276] width 339 height 28
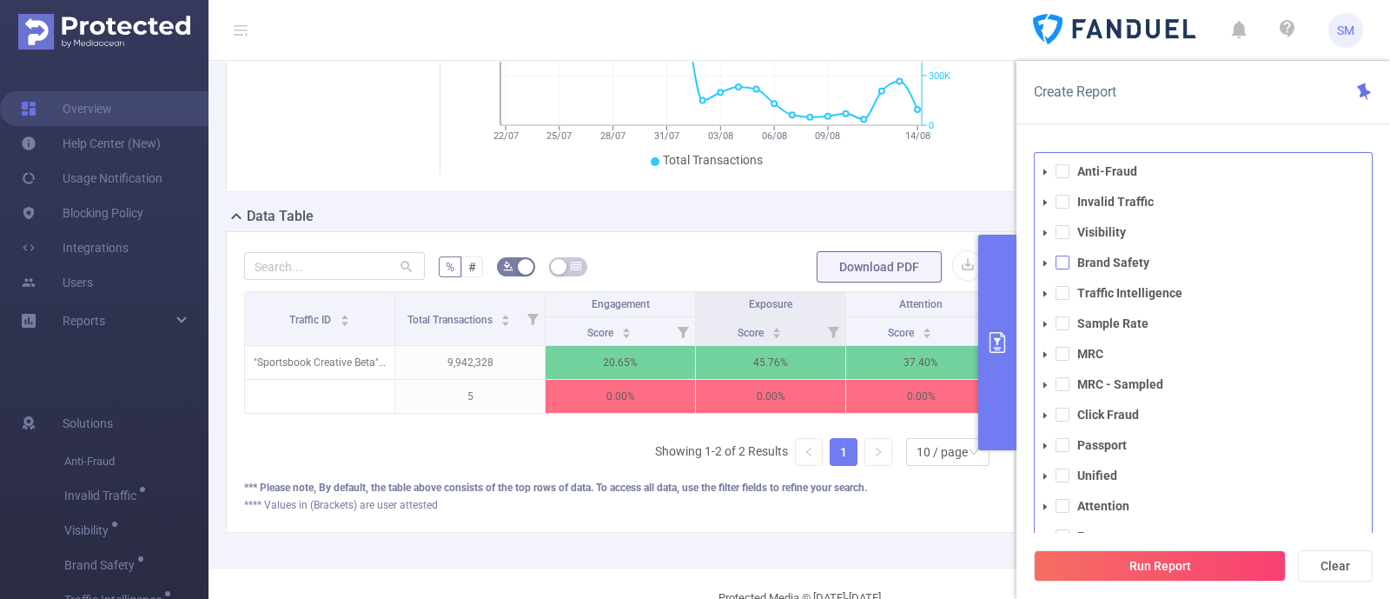
click at [1064, 261] on span at bounding box center [1062, 262] width 14 height 14
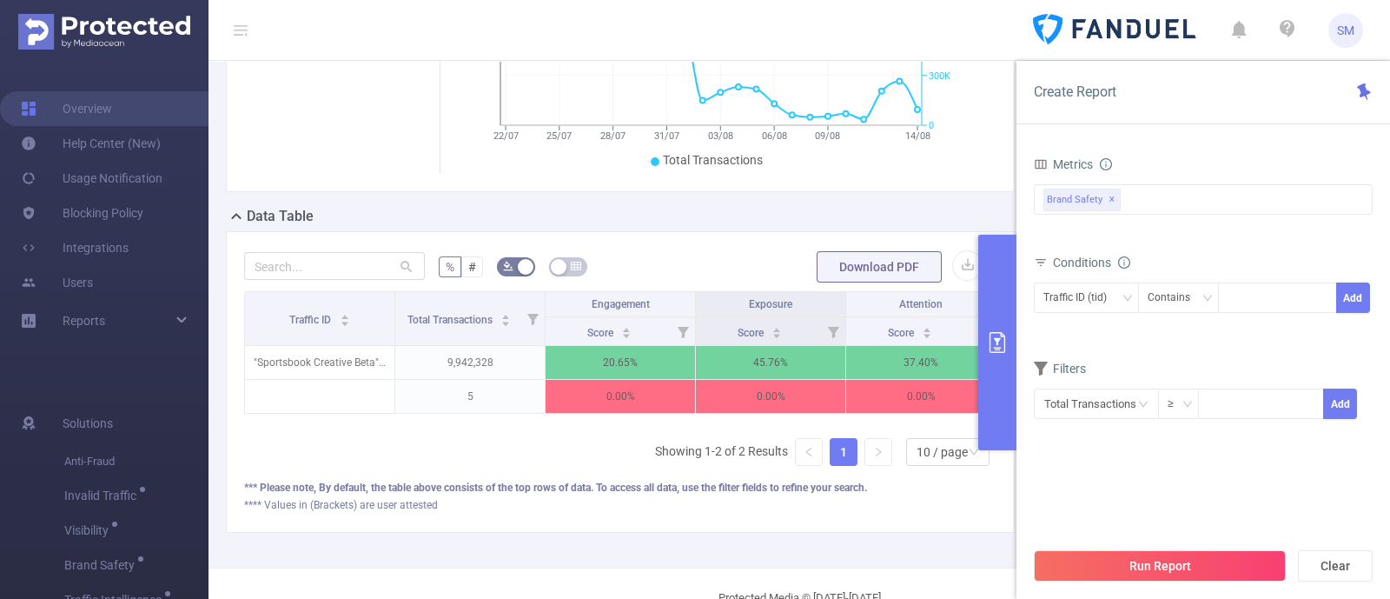
click at [1236, 104] on div "Create Report" at bounding box center [1203, 92] width 374 height 63
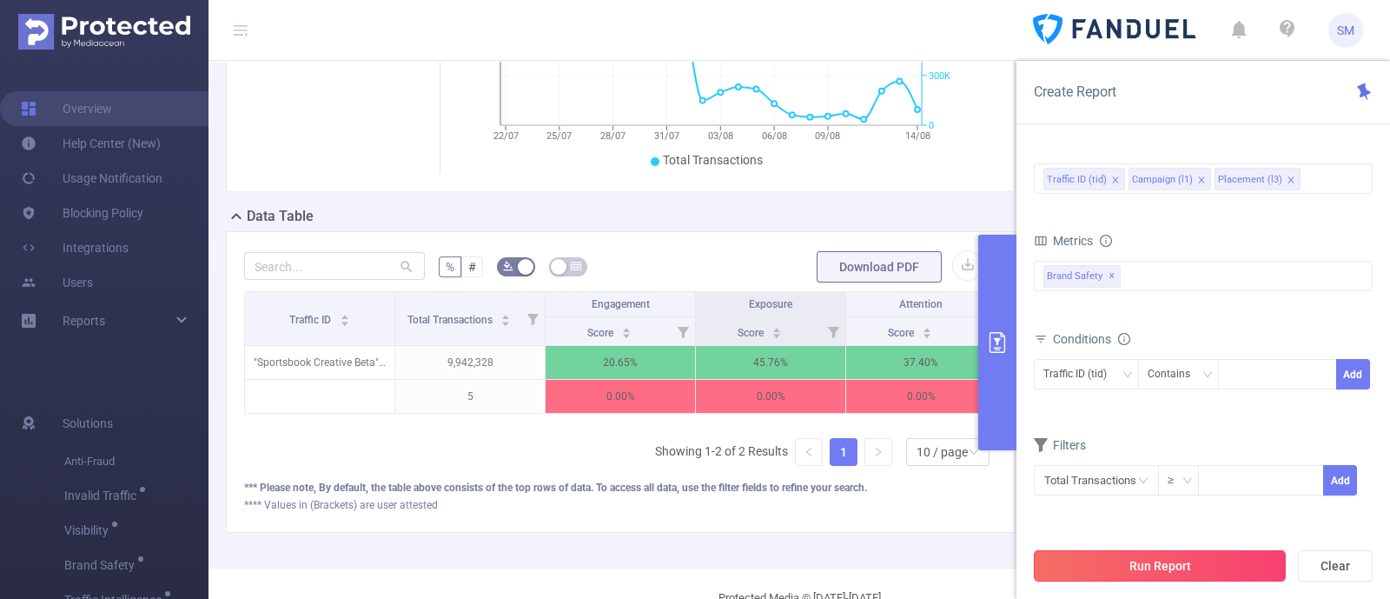
click at [1195, 558] on button "Run Report" at bounding box center [1160, 565] width 252 height 31
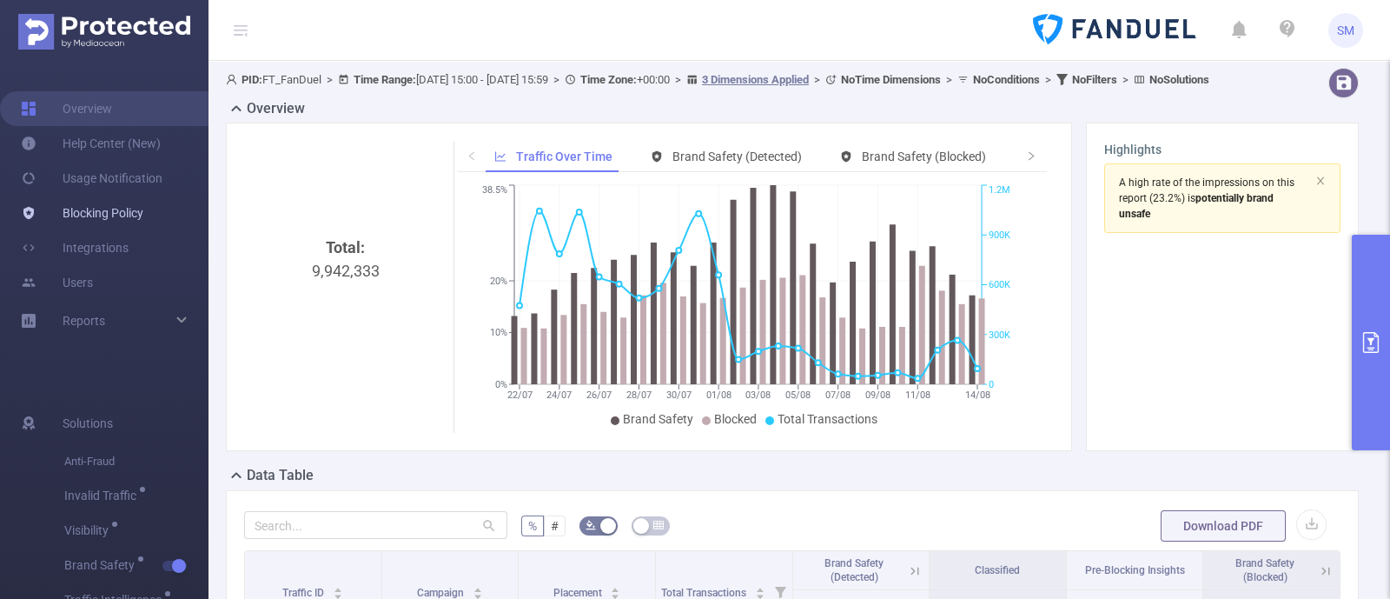
click at [113, 210] on link "Blocking Policy" at bounding box center [82, 212] width 122 height 35
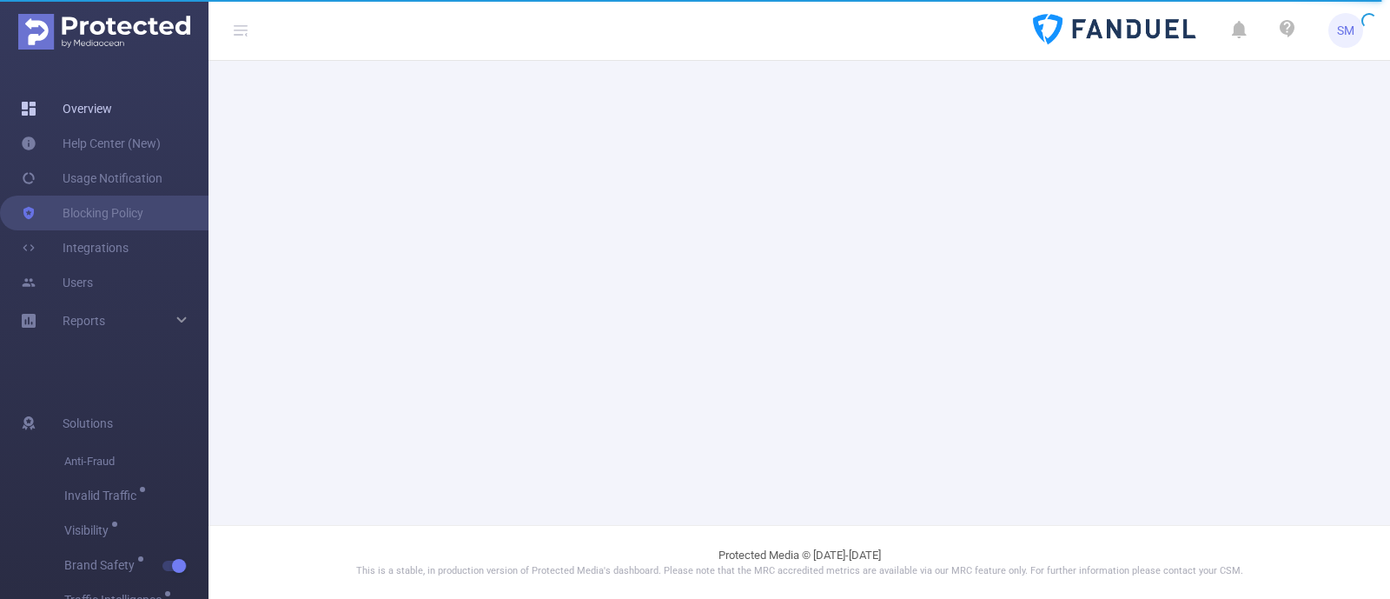
click at [102, 110] on link "Overview" at bounding box center [66, 108] width 91 height 35
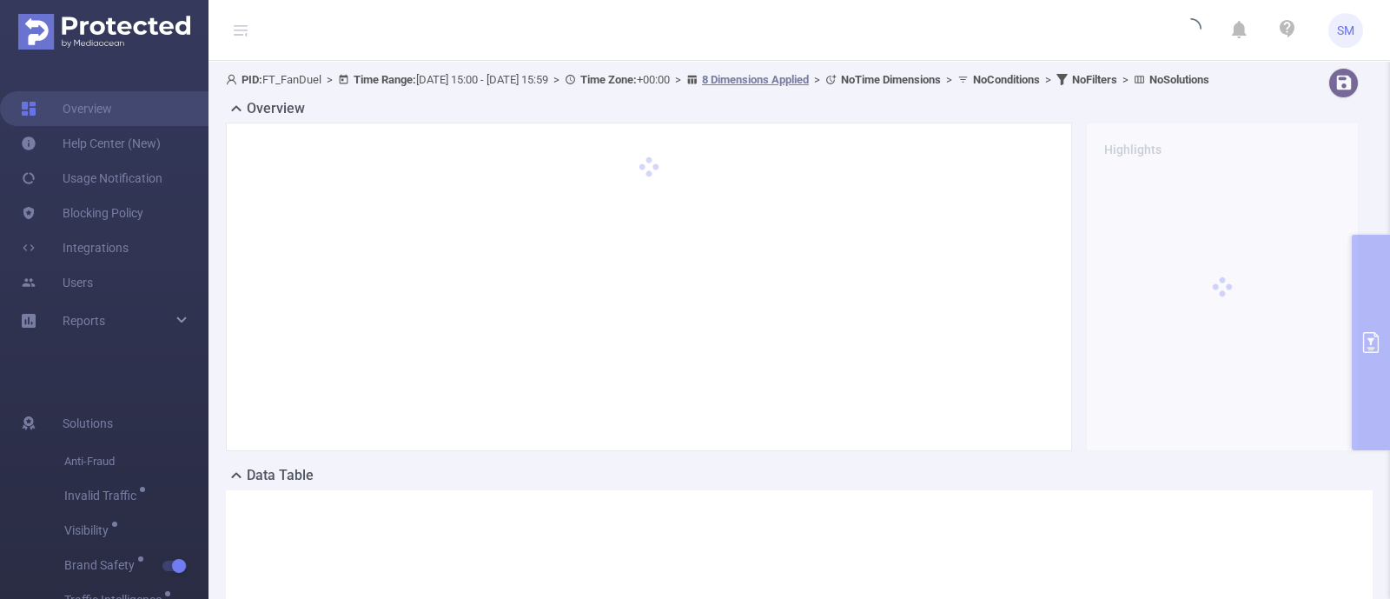
type input "[DATE] 15:00"
type input "[DATE] 15:59"
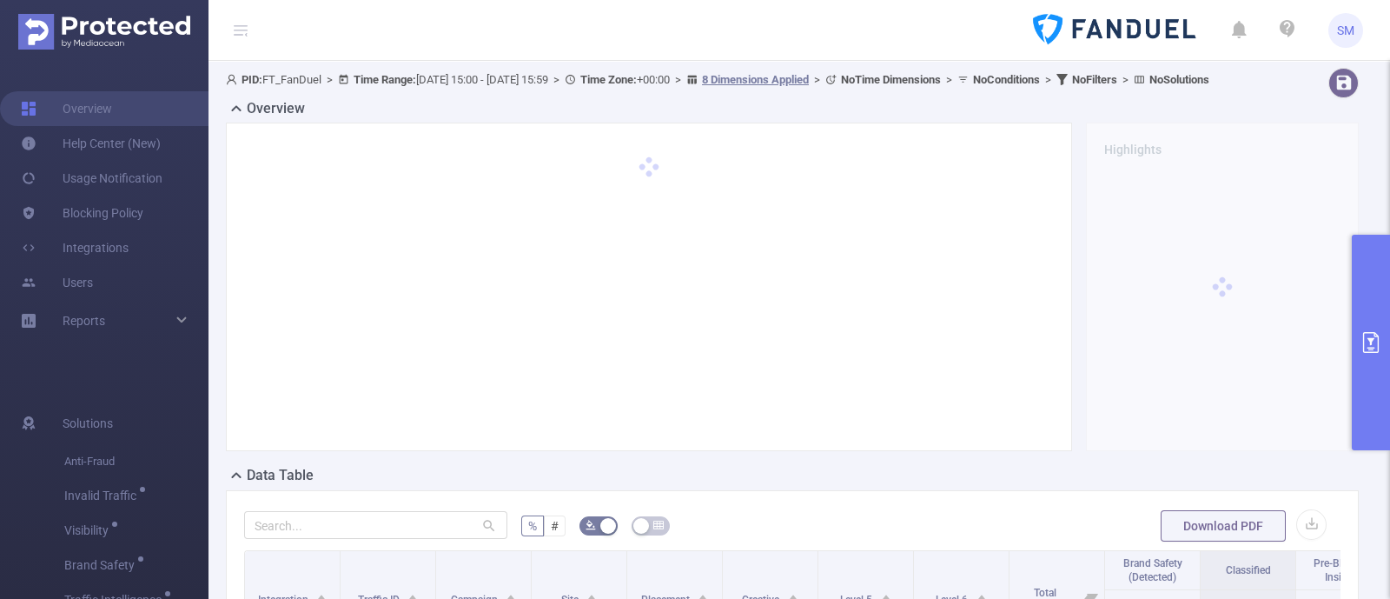
click at [1364, 332] on icon "primary" at bounding box center [1371, 342] width 16 height 21
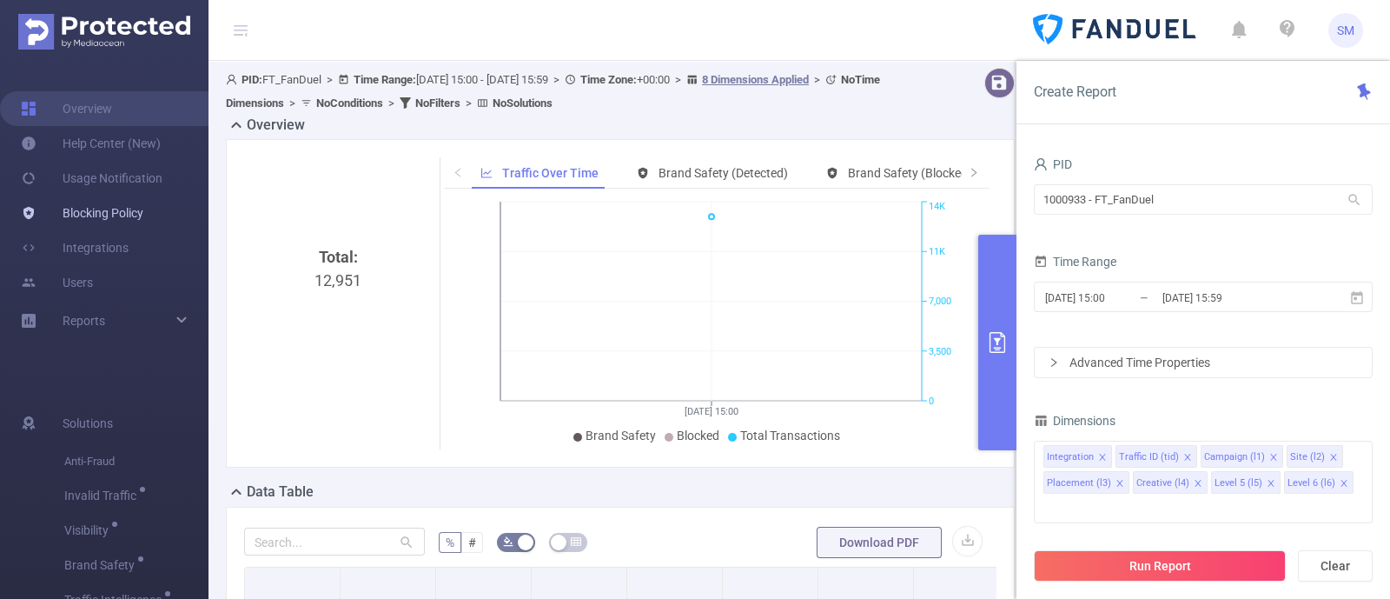
click at [114, 211] on link "Blocking Policy" at bounding box center [82, 212] width 122 height 35
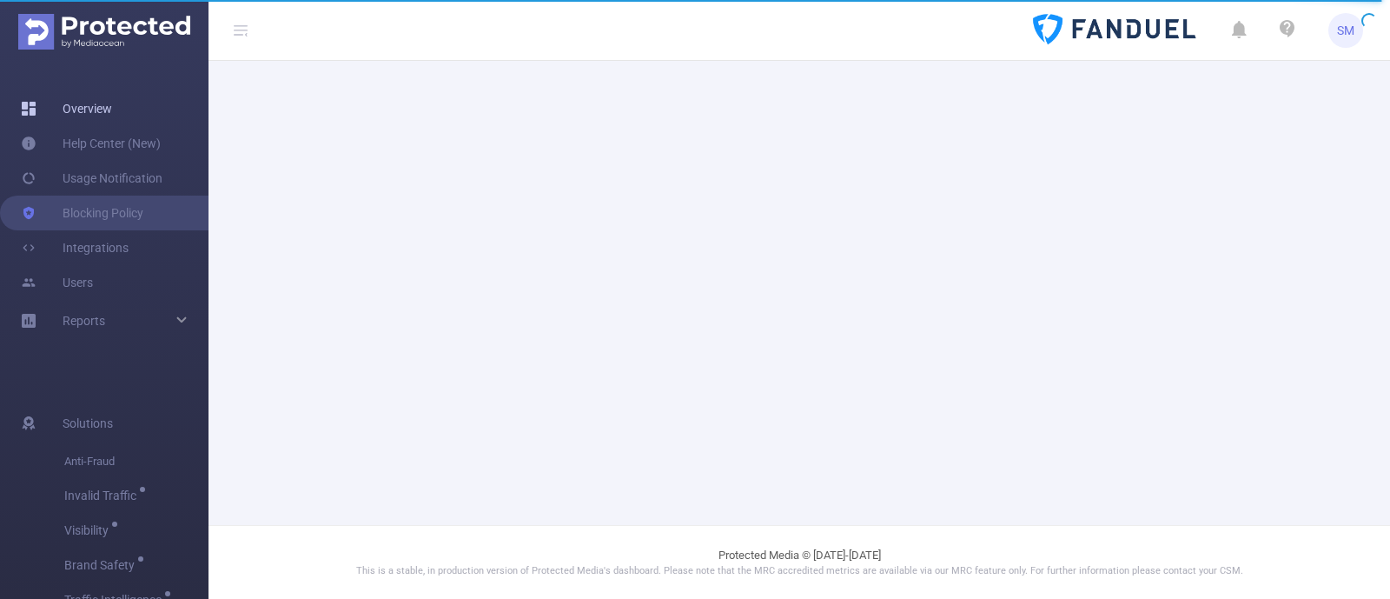
click at [74, 104] on link "Overview" at bounding box center [66, 108] width 91 height 35
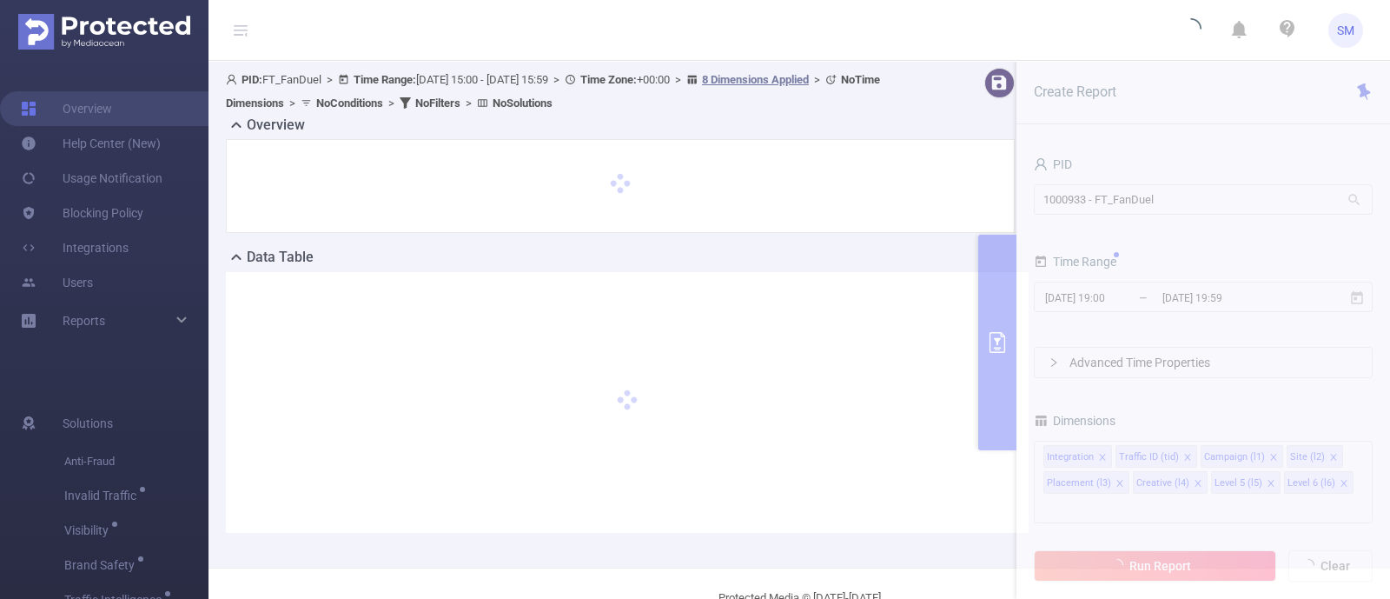
click at [1164, 288] on section "PID: FT_FanDuel > Time Range: [DATE] 15:00 - [DATE] 15:59 > Time Zone: +00:00 >…" at bounding box center [798, 314] width 1181 height 506
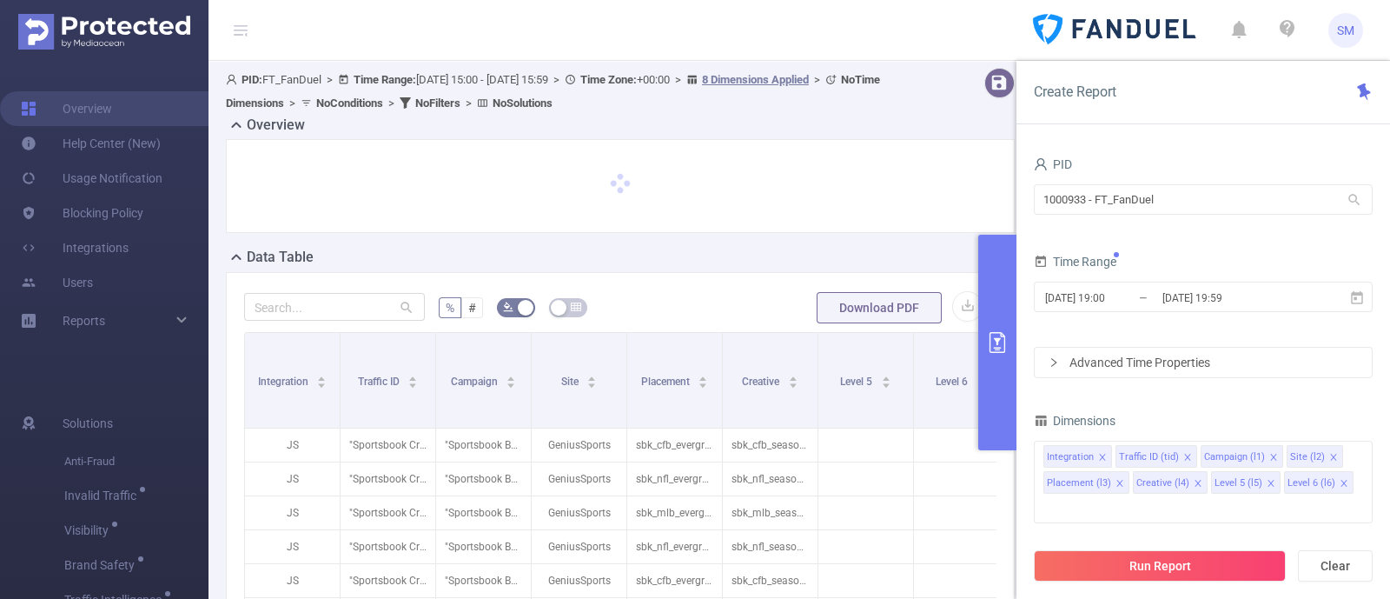
click at [1218, 304] on input "[DATE] 19:59" at bounding box center [1231, 297] width 141 height 23
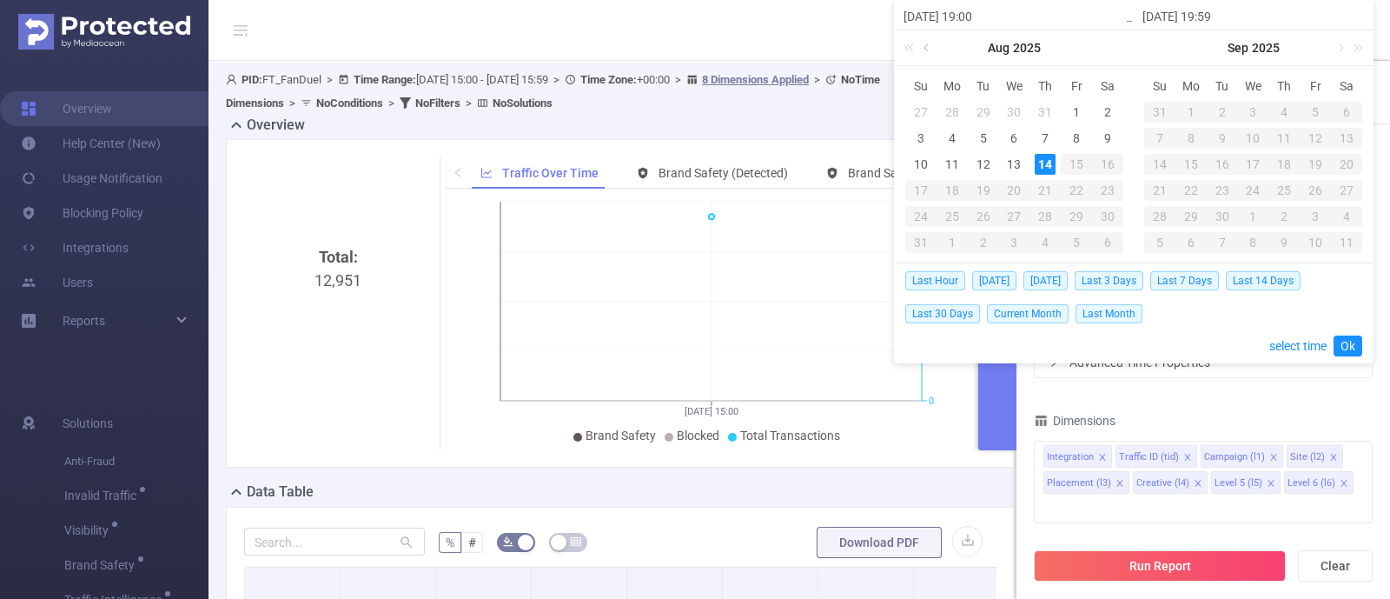
click at [926, 37] on link at bounding box center [928, 47] width 16 height 35
click at [949, 188] on div "21" at bounding box center [952, 190] width 21 height 21
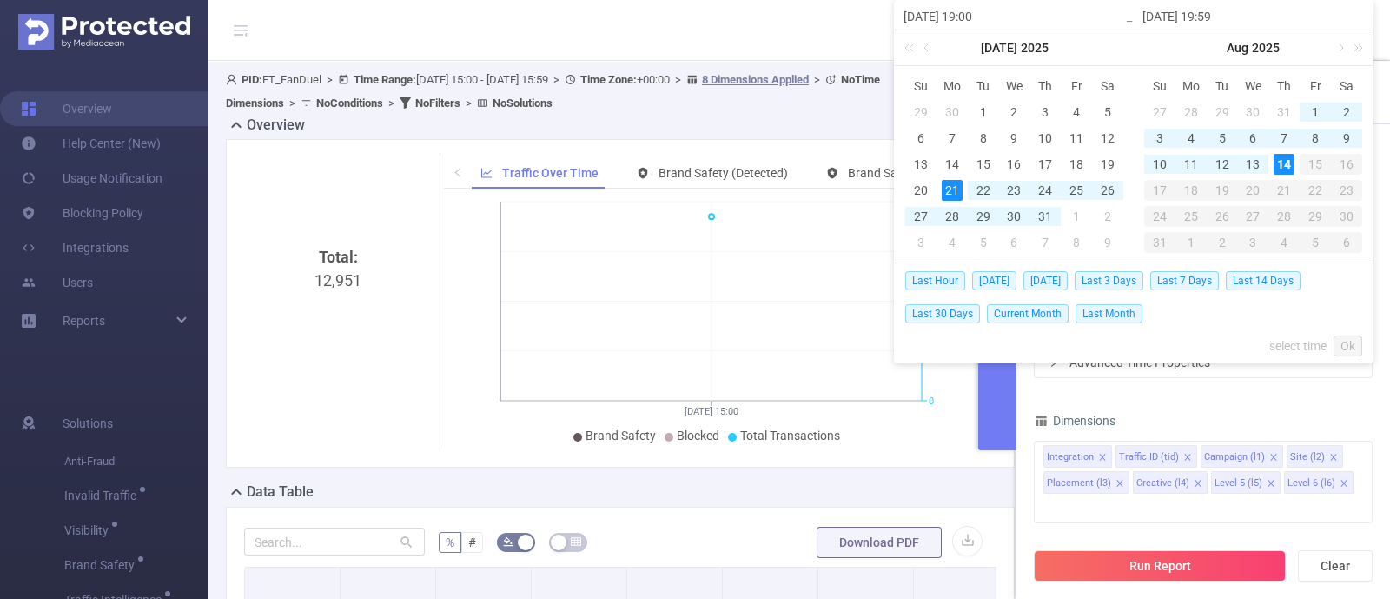
click at [1285, 155] on div "14" at bounding box center [1283, 164] width 21 height 21
type input "[DATE] 19:00"
click at [1351, 336] on link "Ok" at bounding box center [1347, 345] width 29 height 21
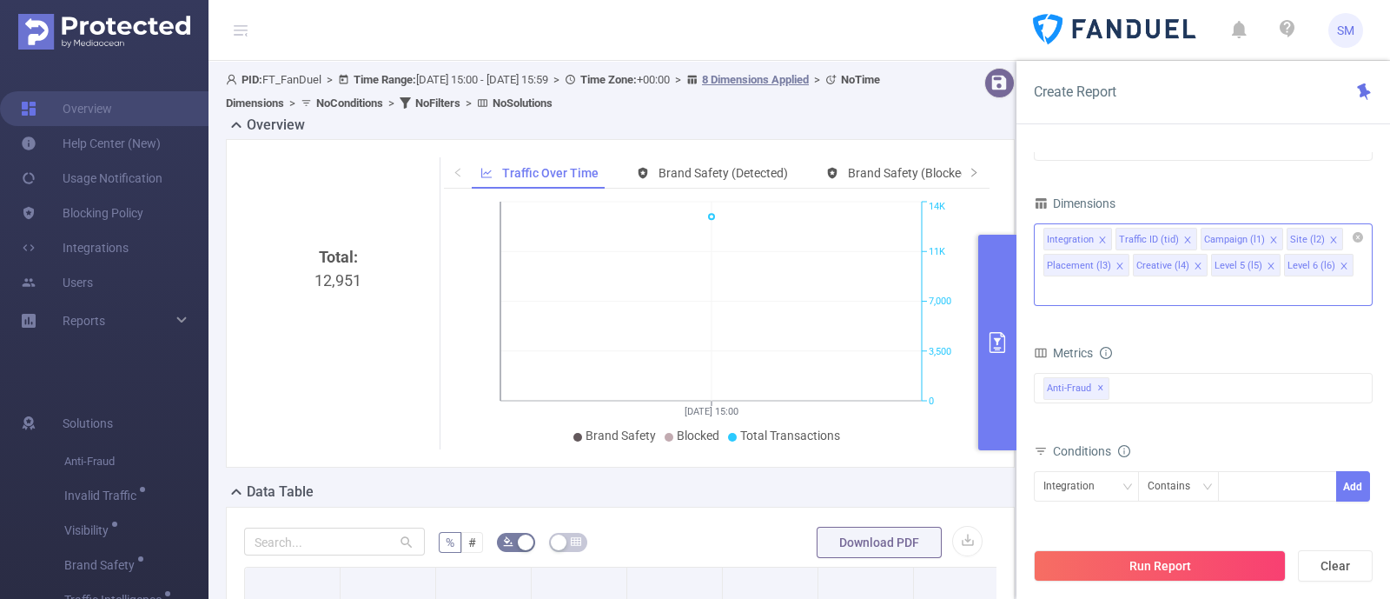
click at [1340, 261] on icon "icon: close" at bounding box center [1344, 265] width 9 height 9
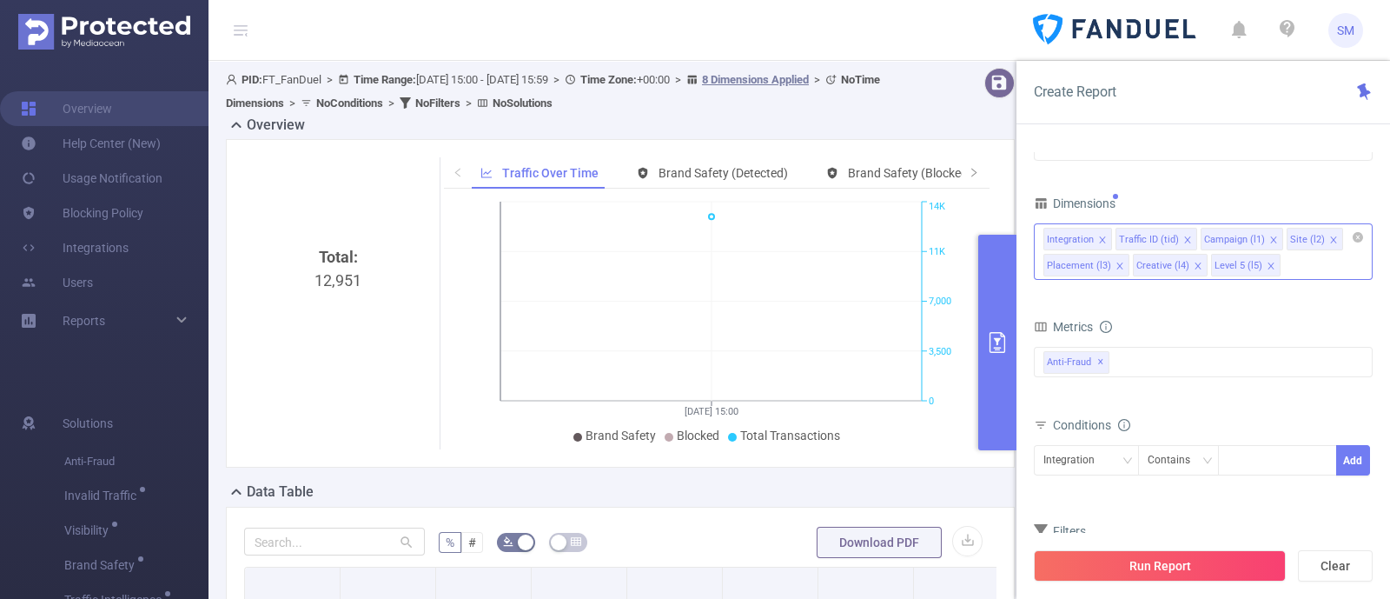
click at [1269, 261] on li "Level 5 (l5)" at bounding box center [1245, 265] width 69 height 23
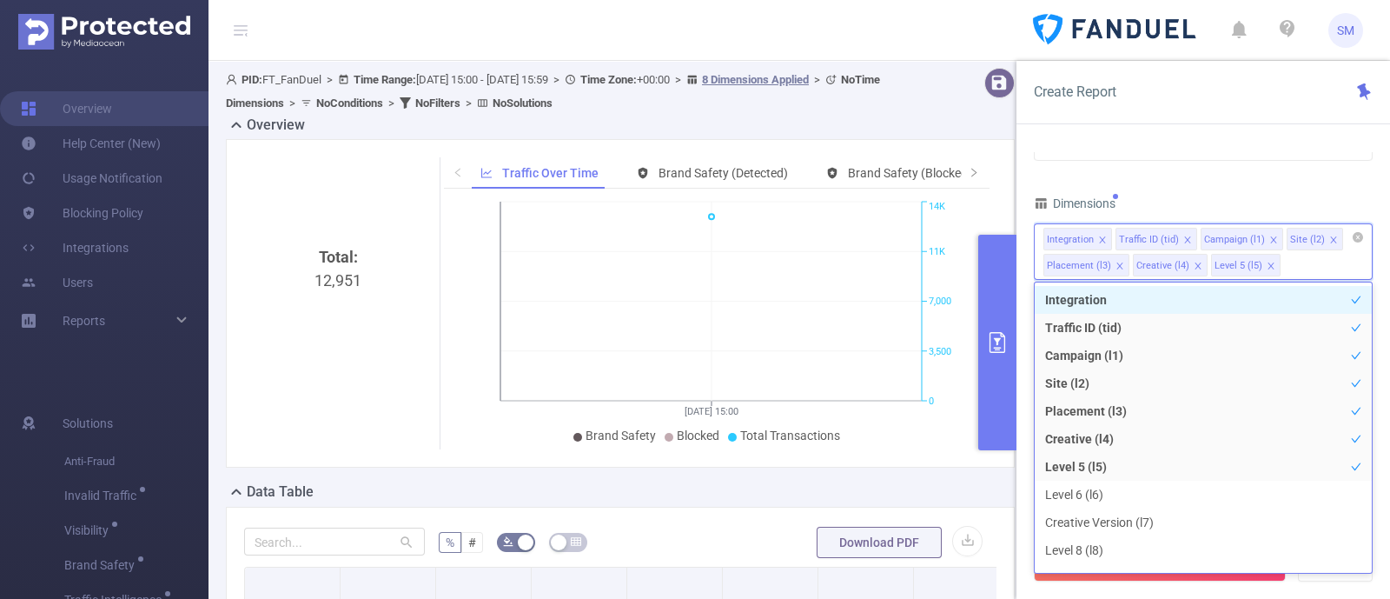
click at [1267, 262] on icon "icon: close" at bounding box center [1270, 265] width 6 height 6
click at [1188, 262] on li "Creative (l4)" at bounding box center [1170, 265] width 75 height 23
click at [1197, 262] on icon "icon: close" at bounding box center [1198, 265] width 9 height 9
click at [1101, 240] on icon "icon: close" at bounding box center [1102, 239] width 9 height 9
click at [1204, 194] on div "Dimensions" at bounding box center [1203, 205] width 339 height 29
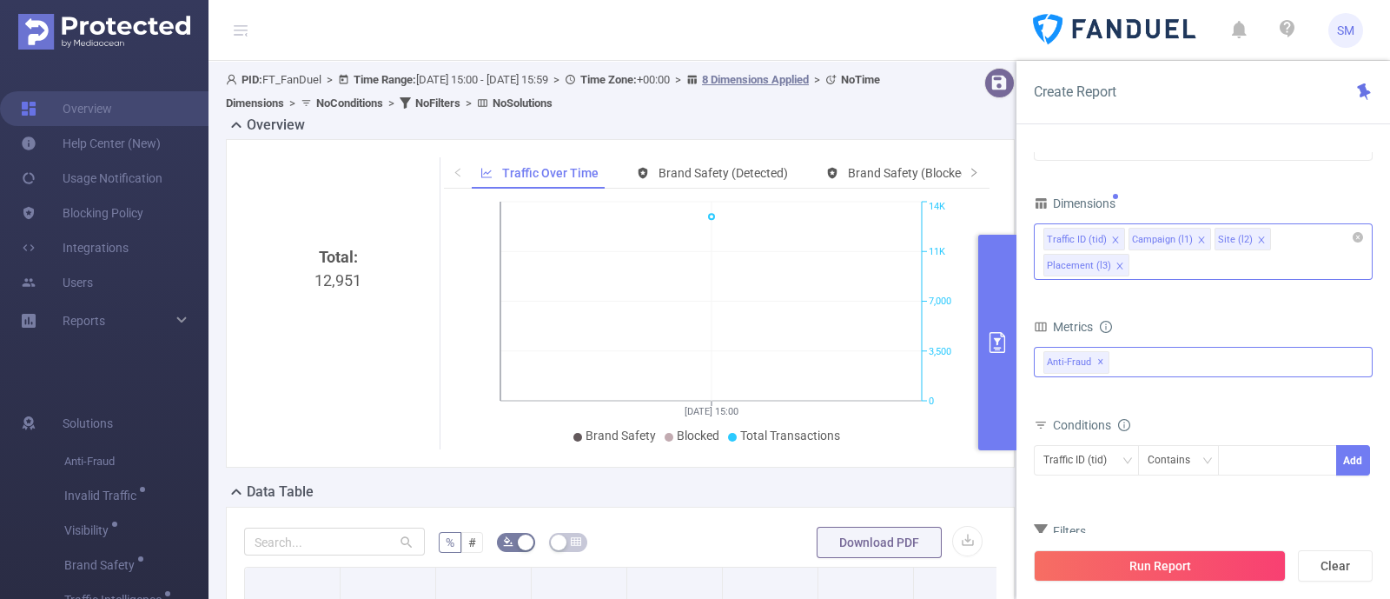
click at [1101, 358] on span "✕" at bounding box center [1100, 362] width 7 height 21
click at [1112, 355] on div at bounding box center [1203, 361] width 339 height 28
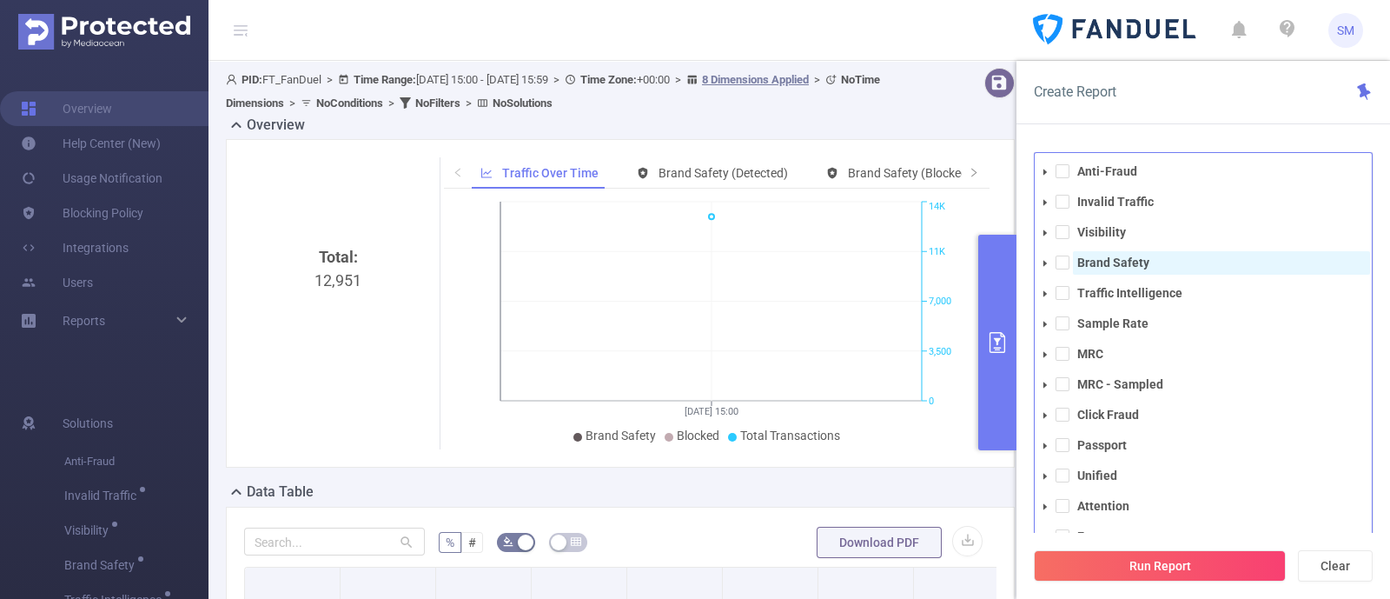
click at [1122, 263] on strong "Brand Safety" at bounding box center [1113, 262] width 72 height 14
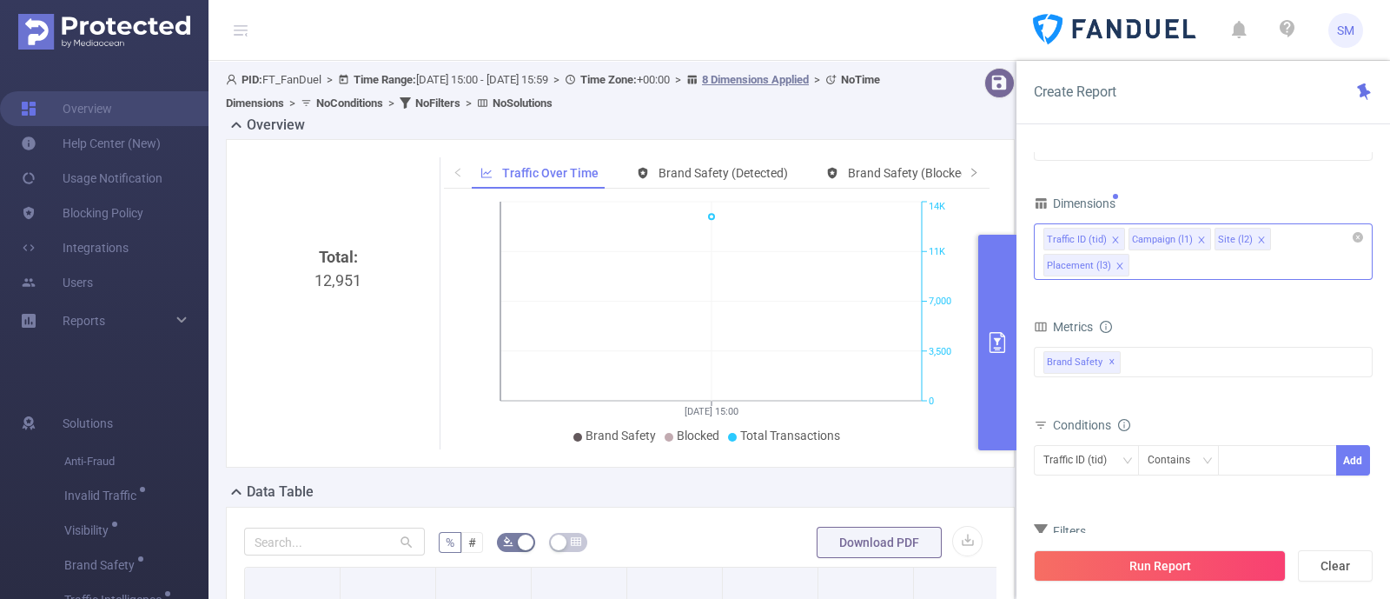
click at [1173, 93] on div "Create Report" at bounding box center [1203, 92] width 374 height 63
click at [1221, 568] on button "Run Report" at bounding box center [1160, 565] width 252 height 31
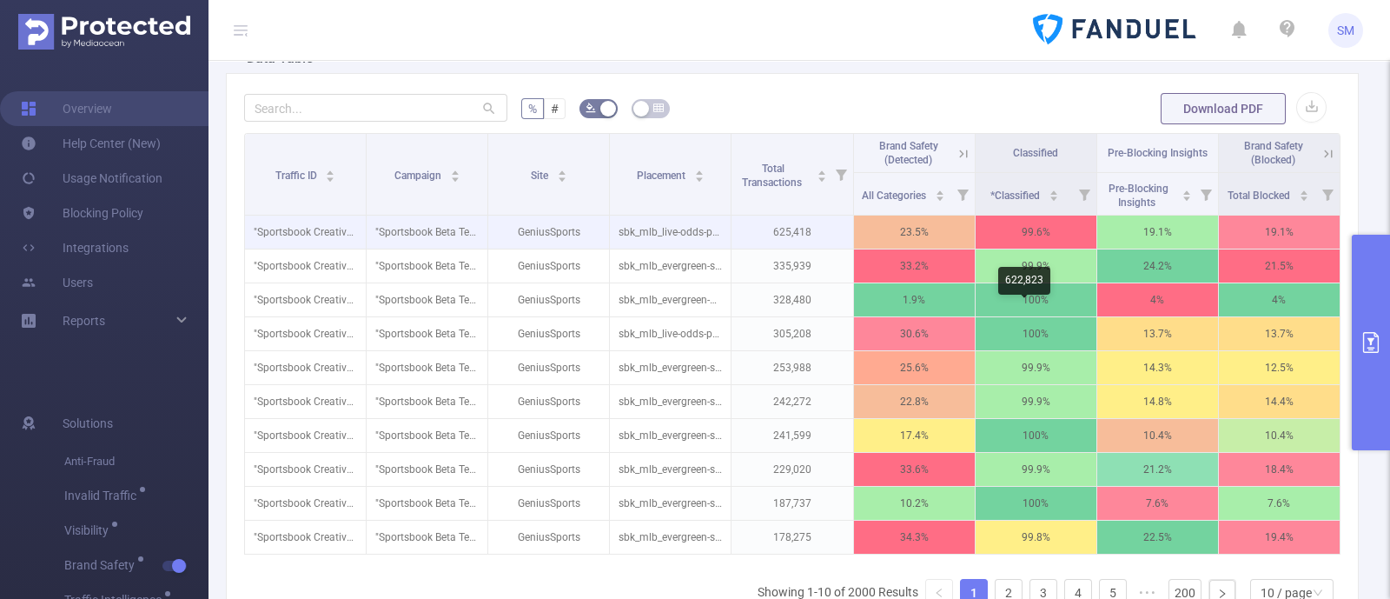
scroll to position [216, 0]
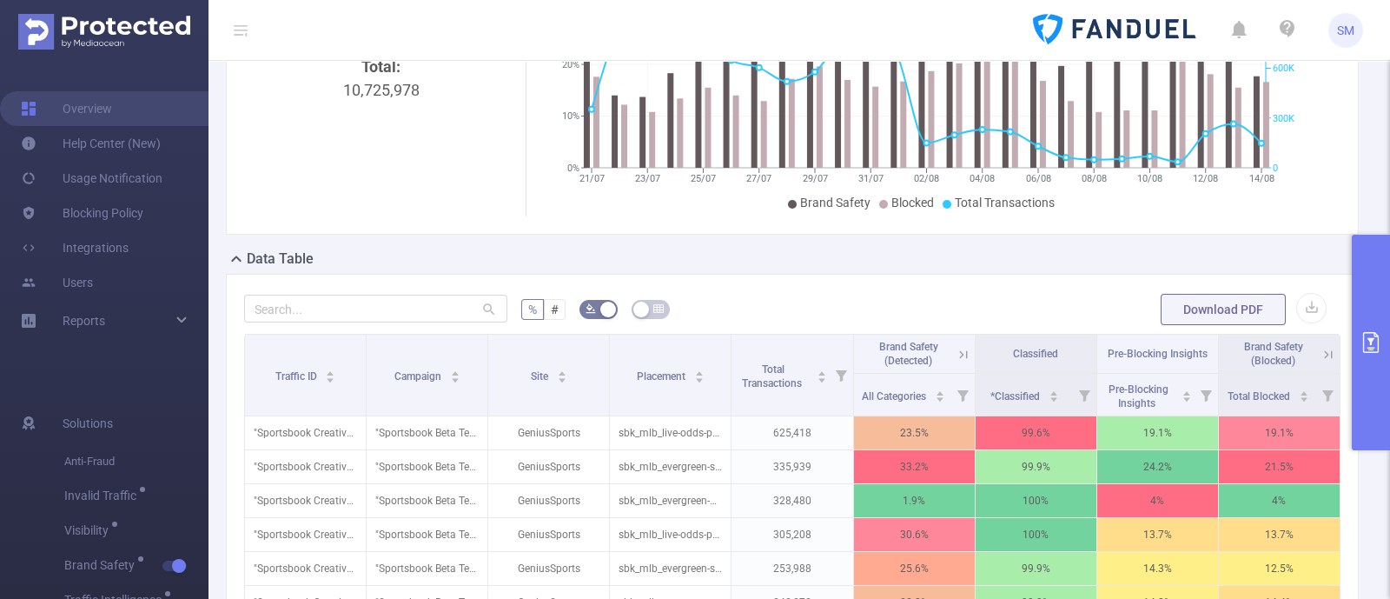
click at [1377, 334] on icon "primary" at bounding box center [1371, 342] width 16 height 21
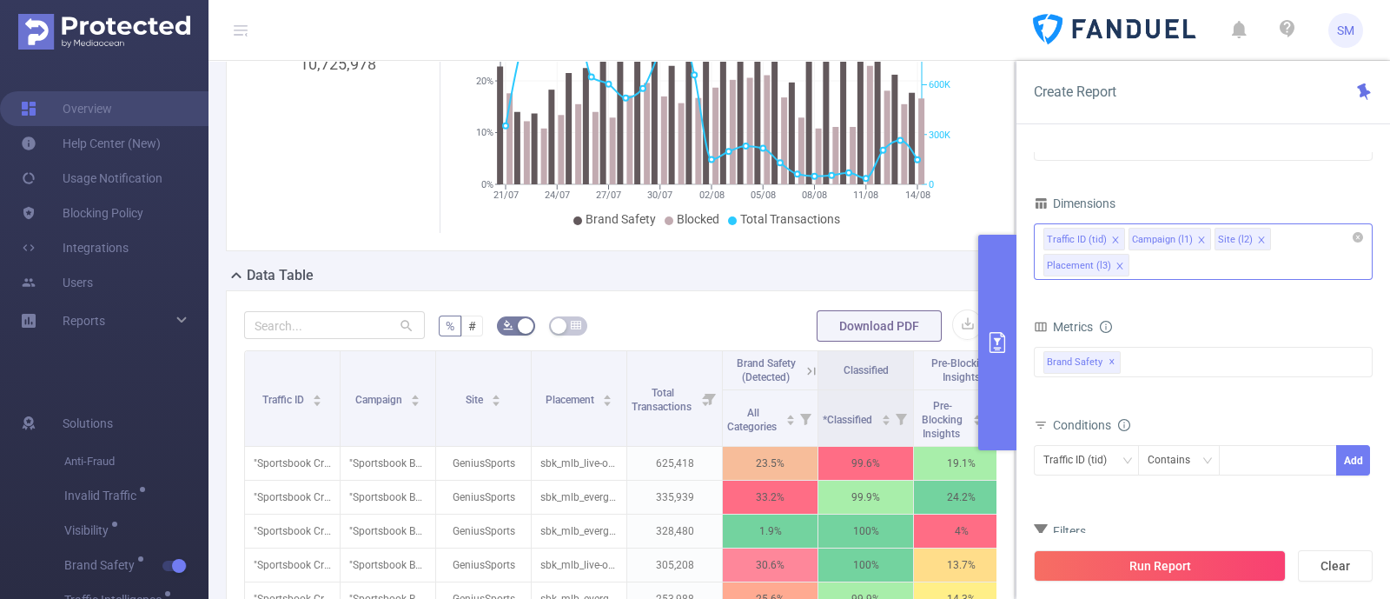
click at [1122, 262] on icon "icon: close" at bounding box center [1119, 265] width 6 height 6
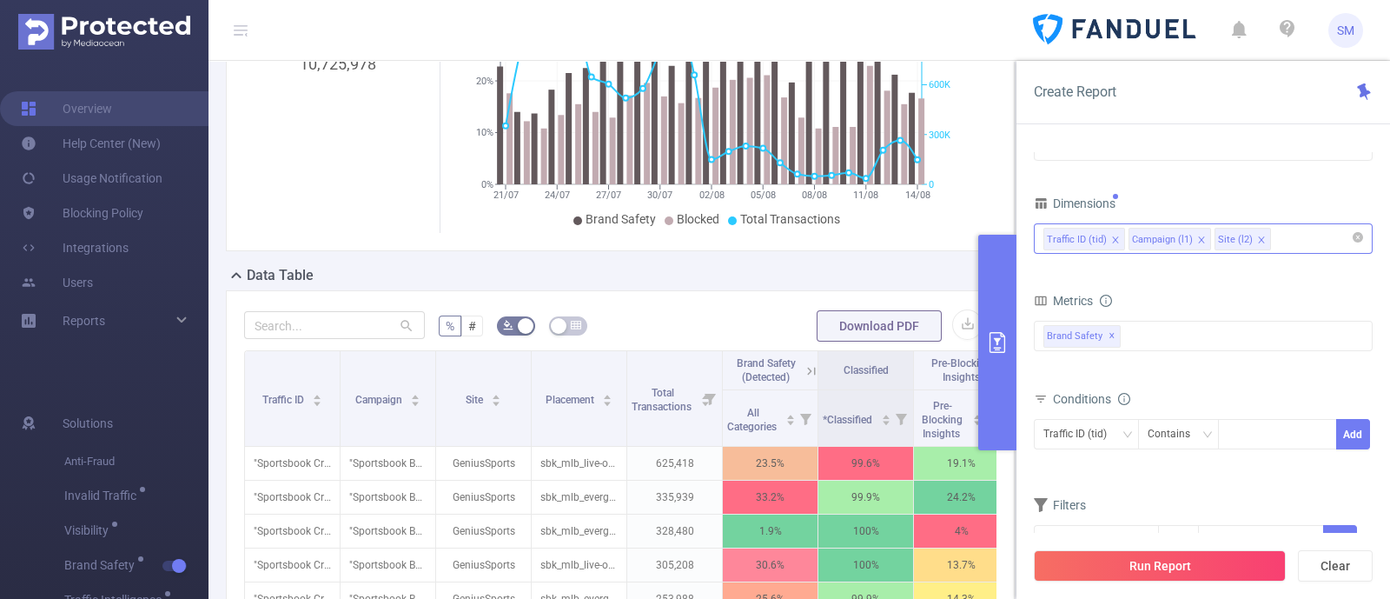
click at [1257, 240] on icon "icon: close" at bounding box center [1261, 239] width 9 height 9
click at [1260, 569] on button "Run Report" at bounding box center [1160, 565] width 252 height 31
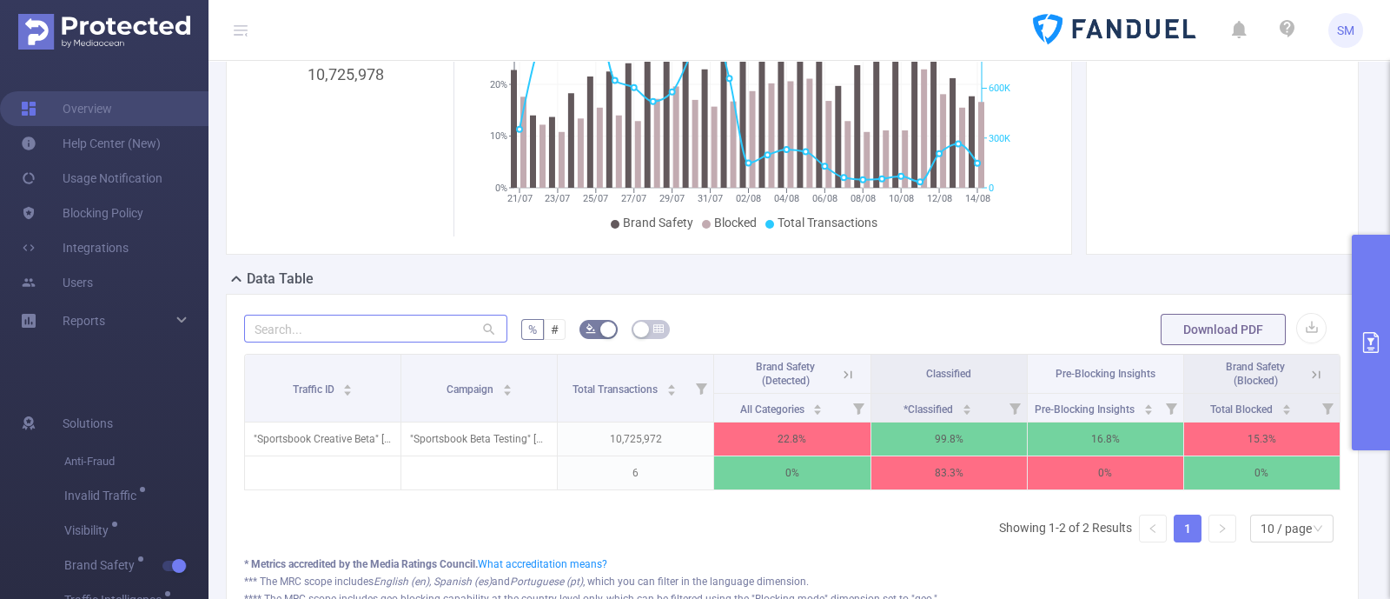
scroll to position [216, 0]
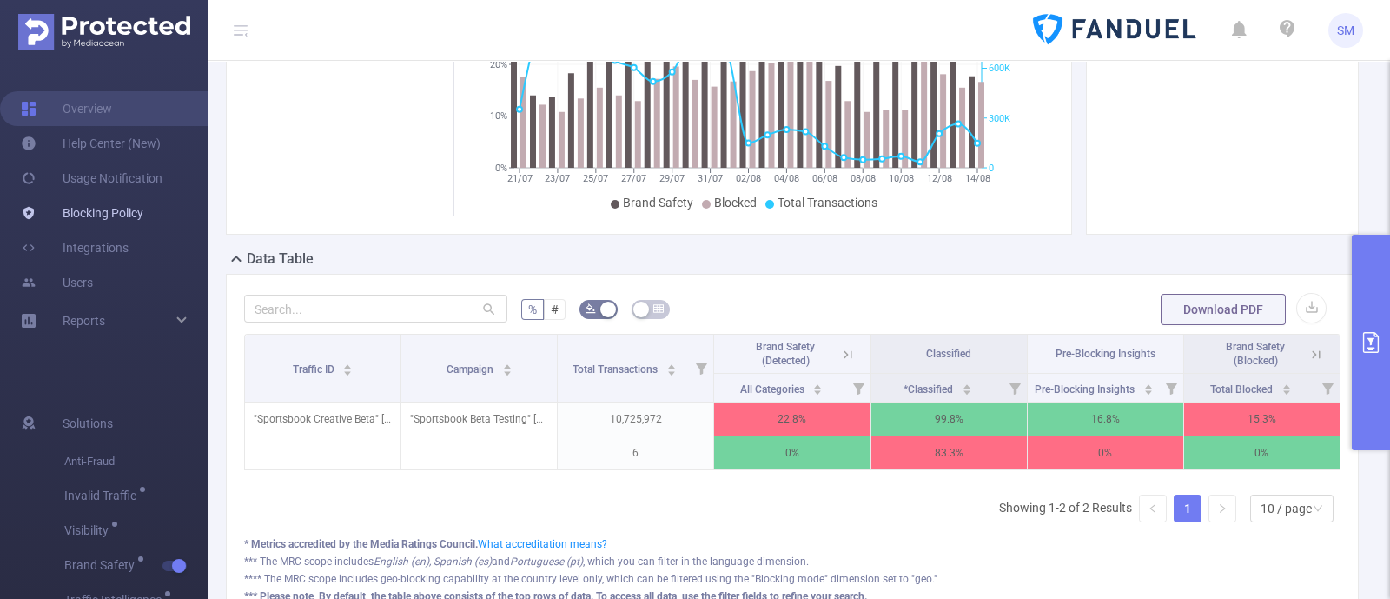
click at [109, 215] on link "Blocking Policy" at bounding box center [82, 212] width 122 height 35
